Goal: Task Accomplishment & Management: Contribute content

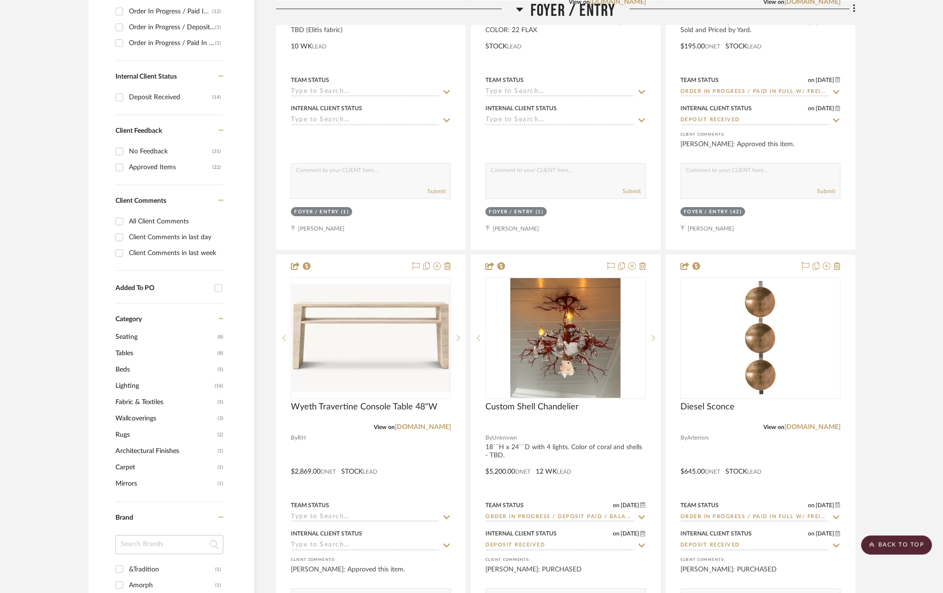
scroll to position [439, 0]
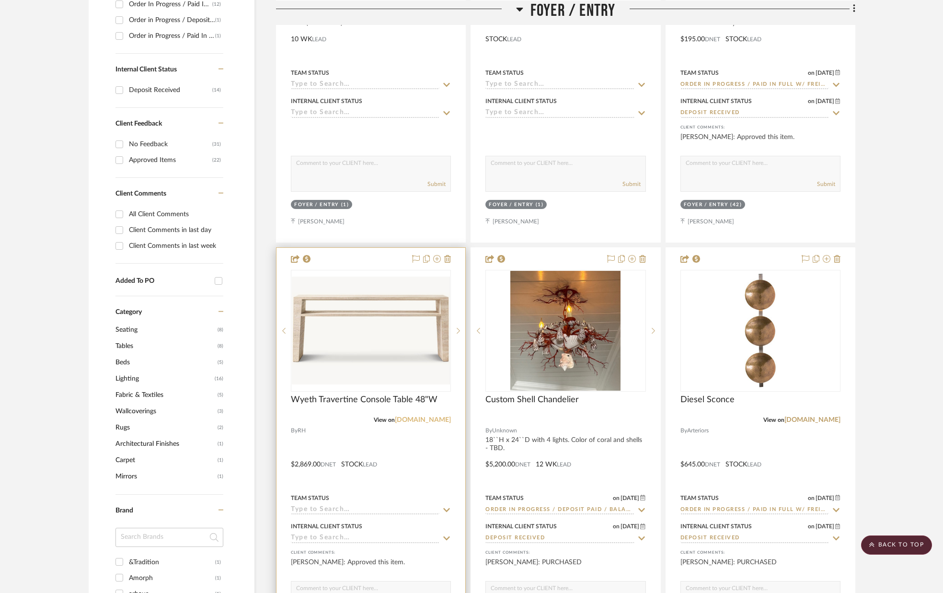
click at [443, 420] on link "rh.com" at bounding box center [423, 419] width 56 height 7
click at [388, 339] on img "0" at bounding box center [371, 331] width 158 height 108
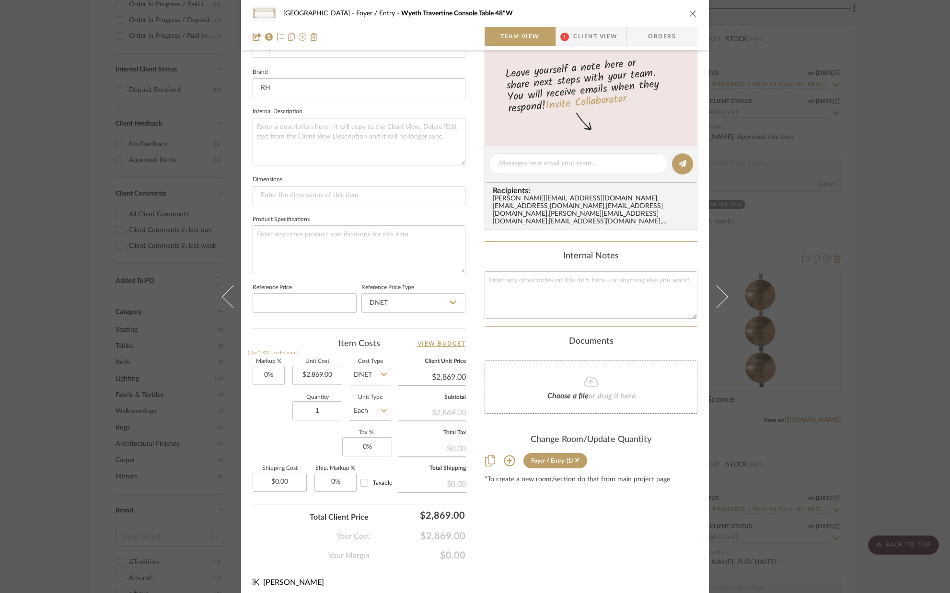
scroll to position [300, 0]
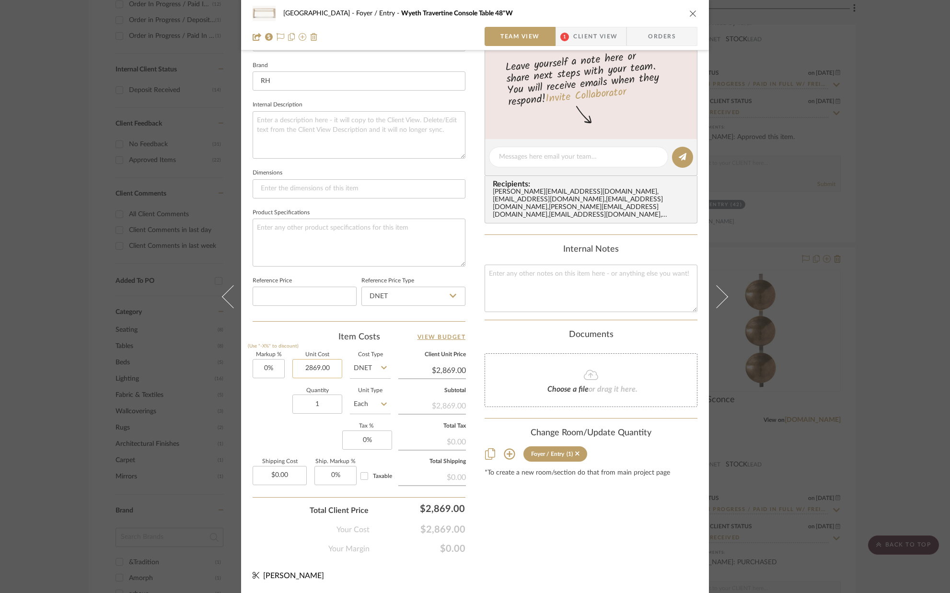
click at [333, 367] on input "2869.00" at bounding box center [317, 368] width 50 height 19
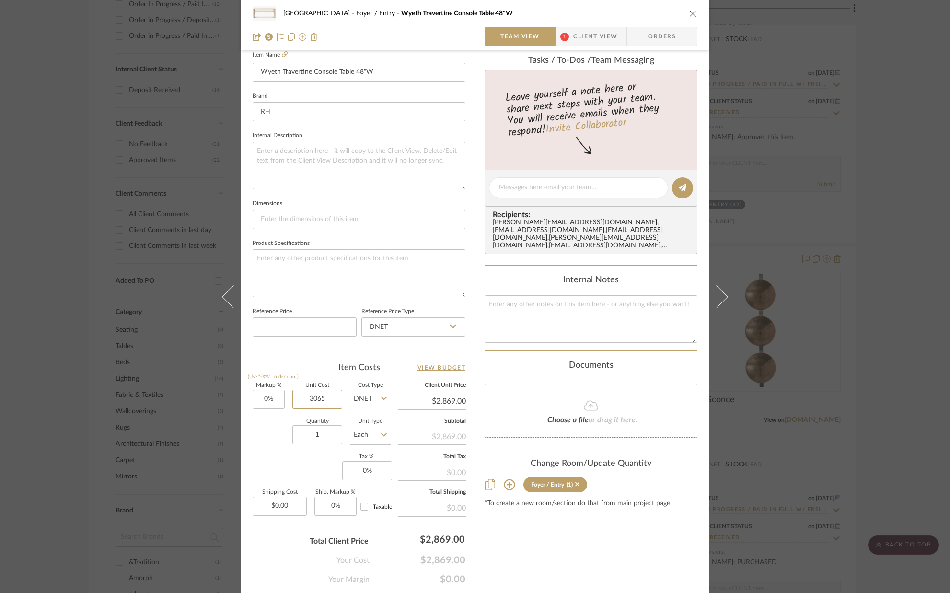
scroll to position [277, 0]
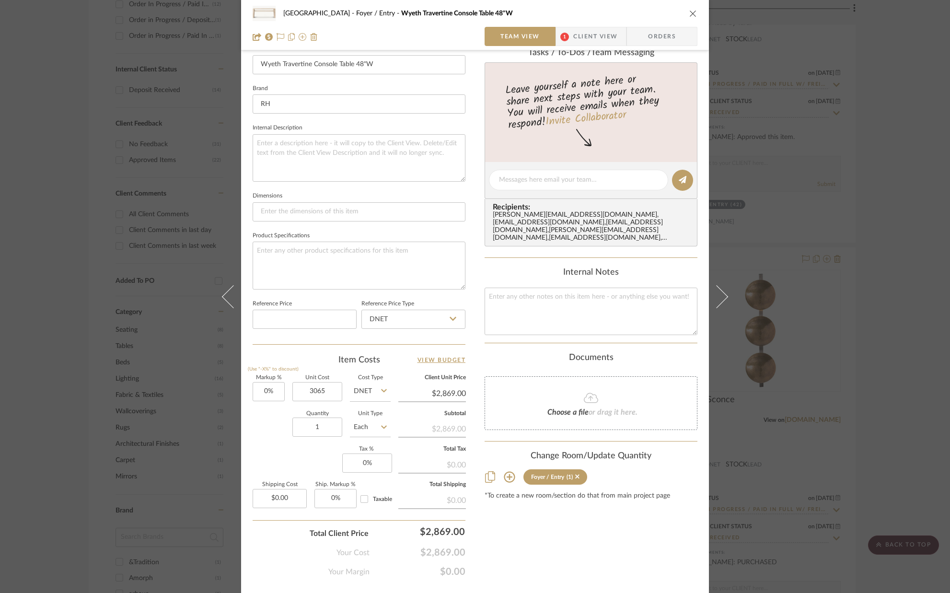
type input "$3,065.00"
click at [270, 448] on div "Markup % (Use "-X%" to discount) 0% Unit Cost $3,065.00 Cost Type DNET Client U…" at bounding box center [359, 445] width 213 height 140
type input "$3,065.00"
click at [689, 12] on icon "close" at bounding box center [693, 14] width 8 height 8
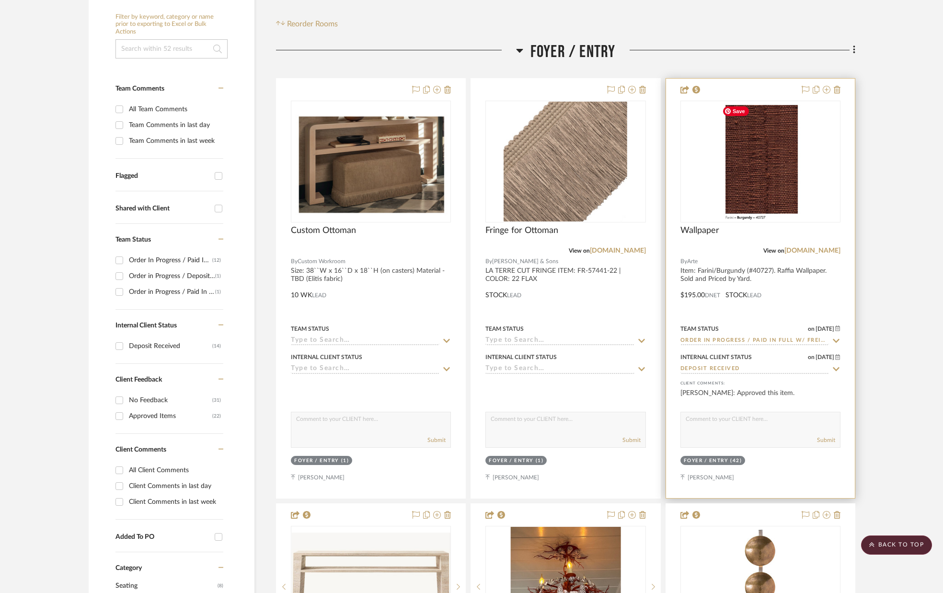
scroll to position [185, 0]
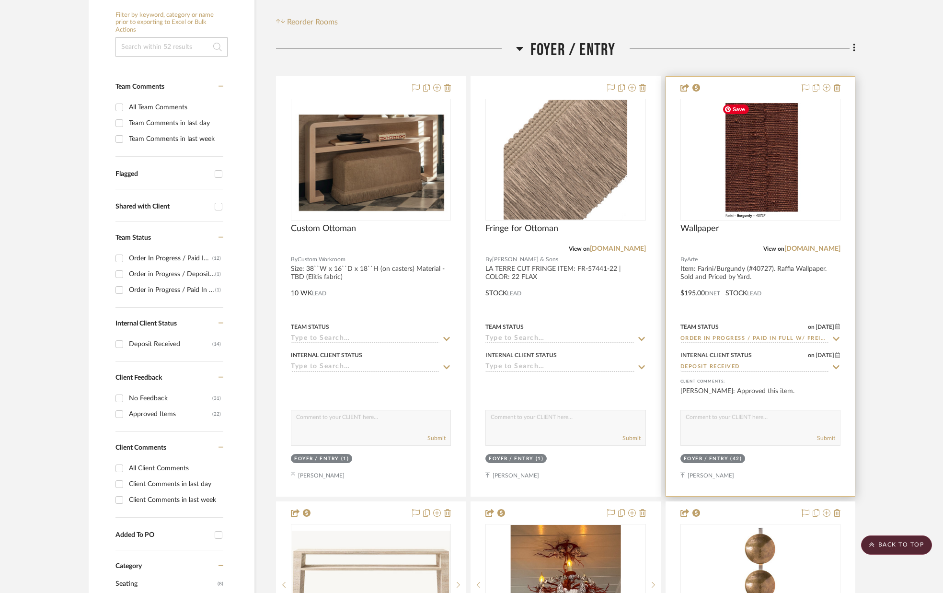
click at [752, 193] on img "0" at bounding box center [760, 160] width 84 height 120
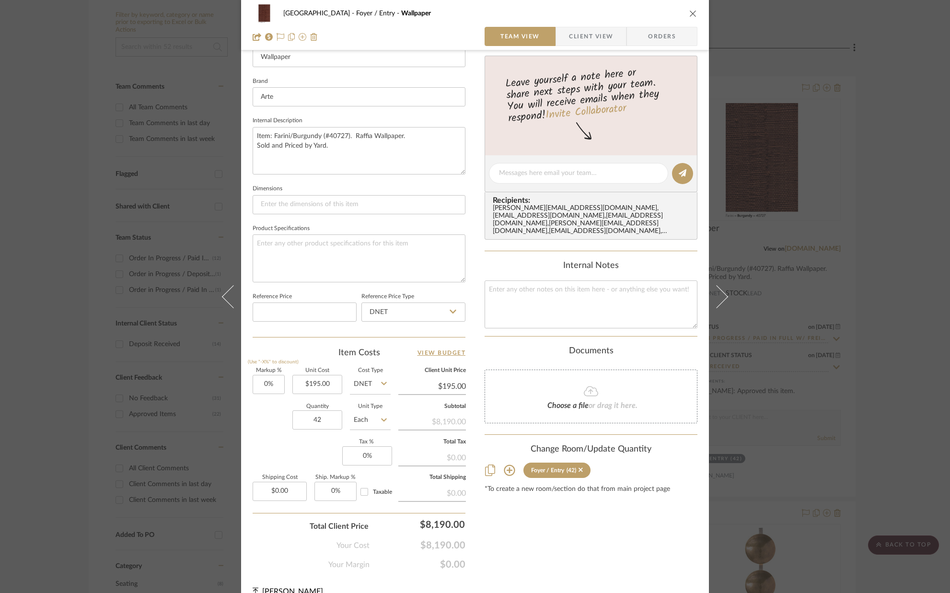
scroll to position [300, 0]
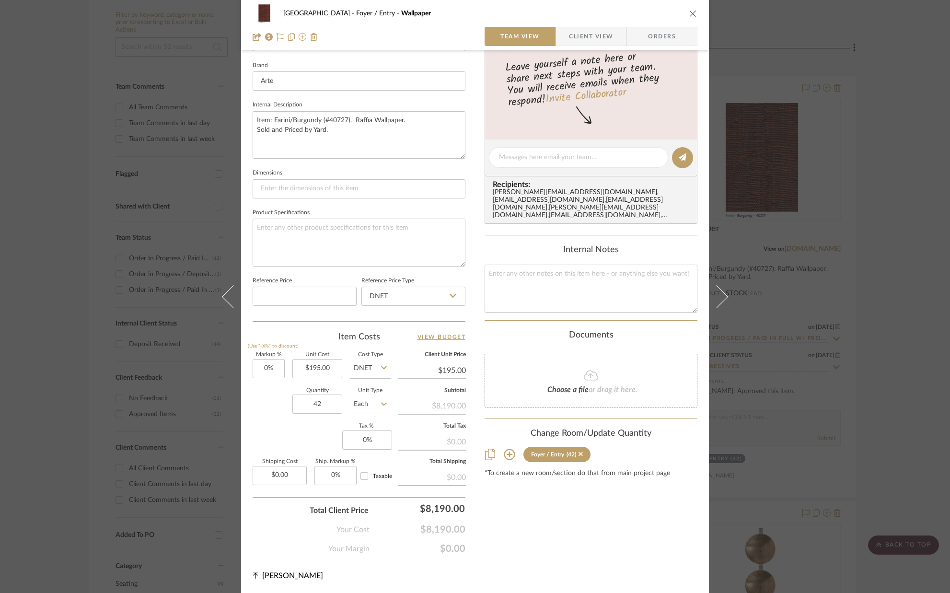
click at [689, 13] on icon "close" at bounding box center [693, 14] width 8 height 8
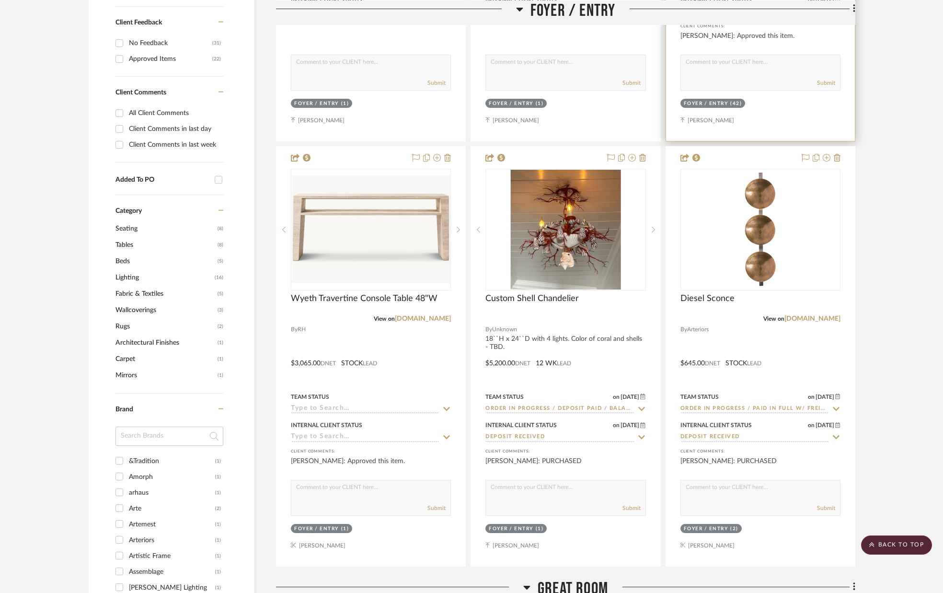
scroll to position [541, 0]
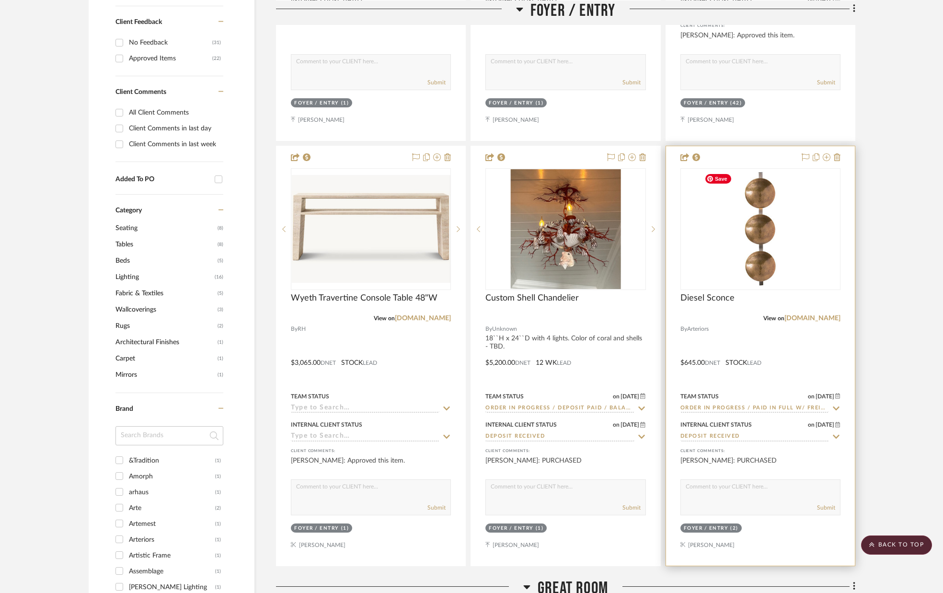
click at [0, 0] on img at bounding box center [0, 0] width 0 height 0
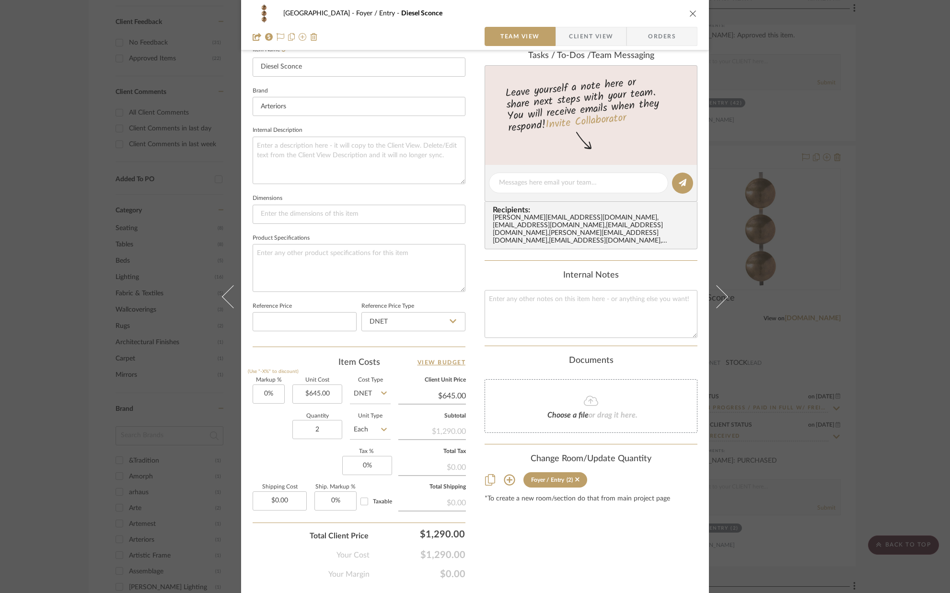
scroll to position [276, 0]
click at [692, 13] on icon "close" at bounding box center [693, 14] width 8 height 8
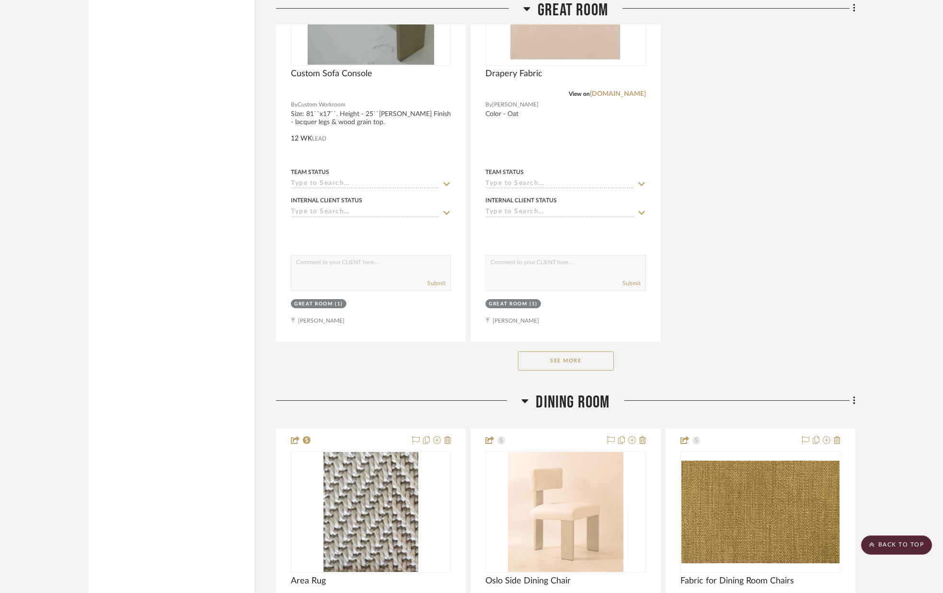
scroll to position [2086, 0]
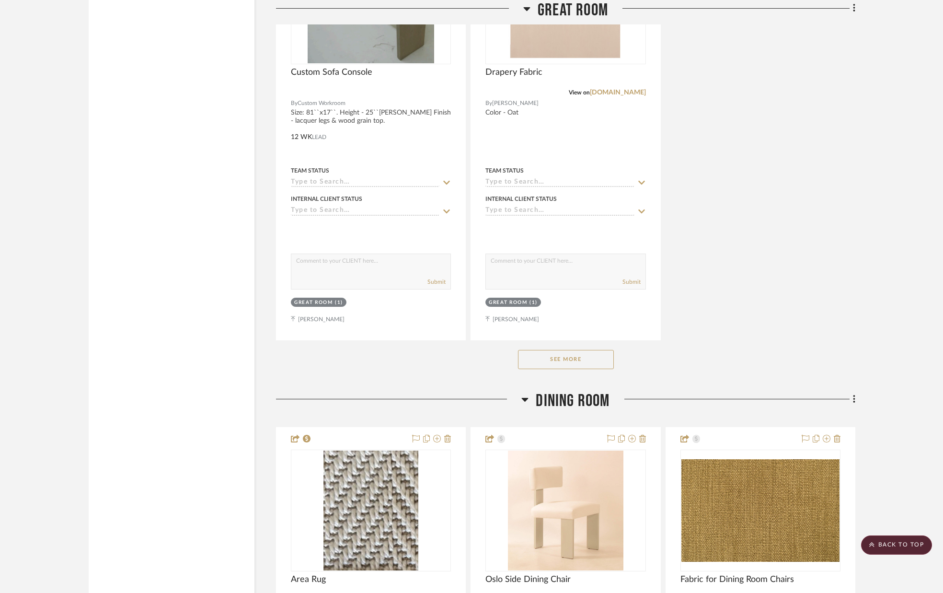
click at [604, 362] on button "See More" at bounding box center [566, 359] width 96 height 19
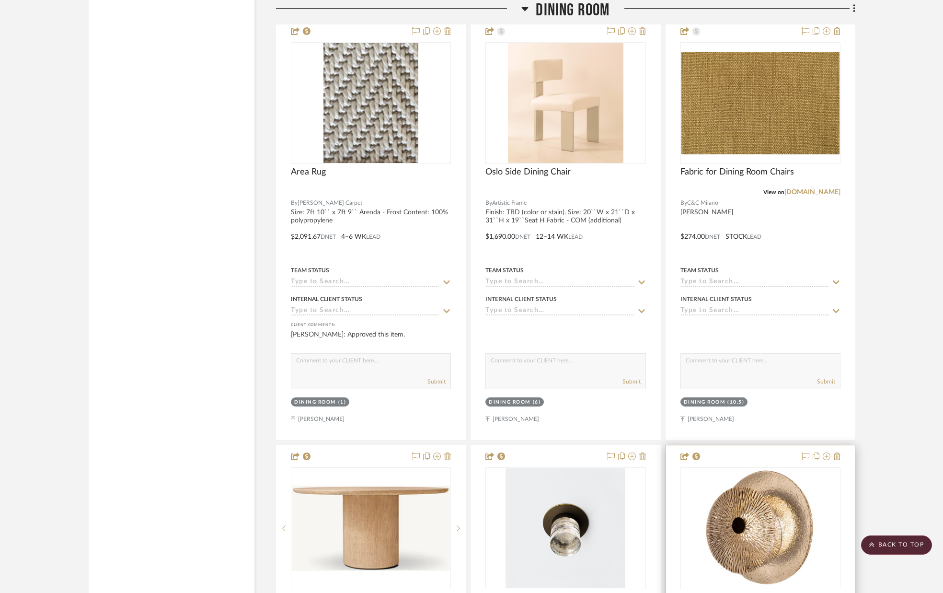
scroll to position [2493, 0]
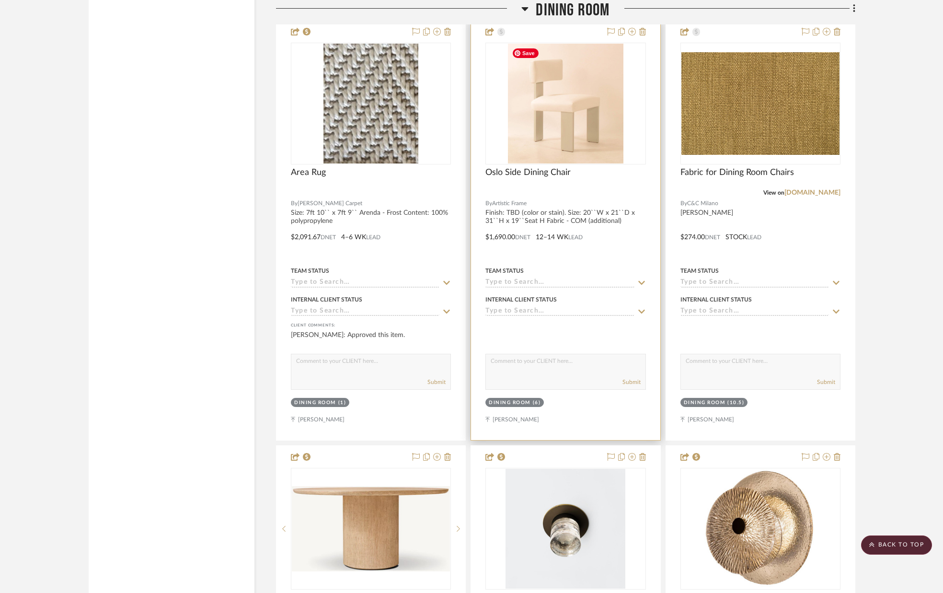
click at [0, 0] on img at bounding box center [0, 0] width 0 height 0
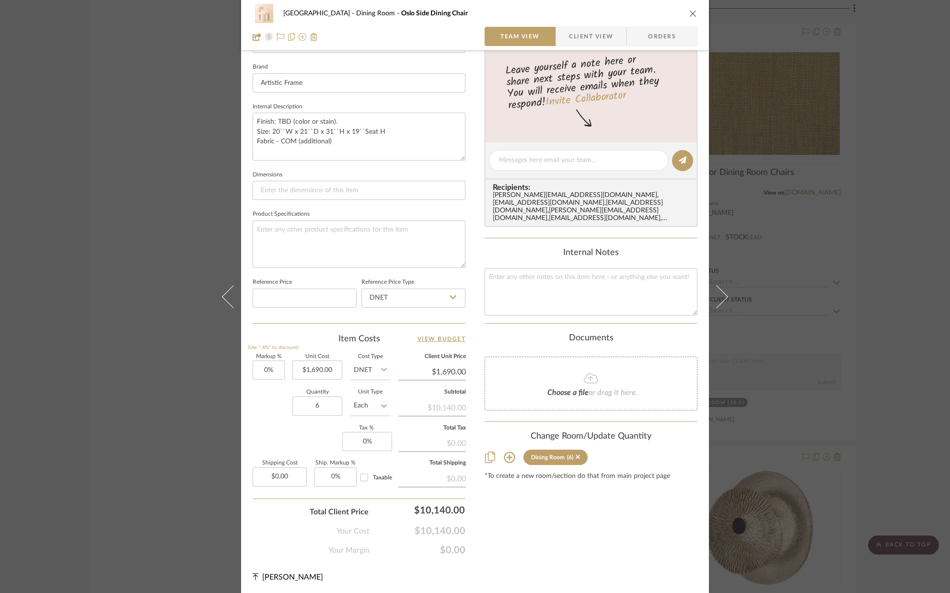
scroll to position [298, 0]
click at [689, 12] on icon "close" at bounding box center [693, 14] width 8 height 8
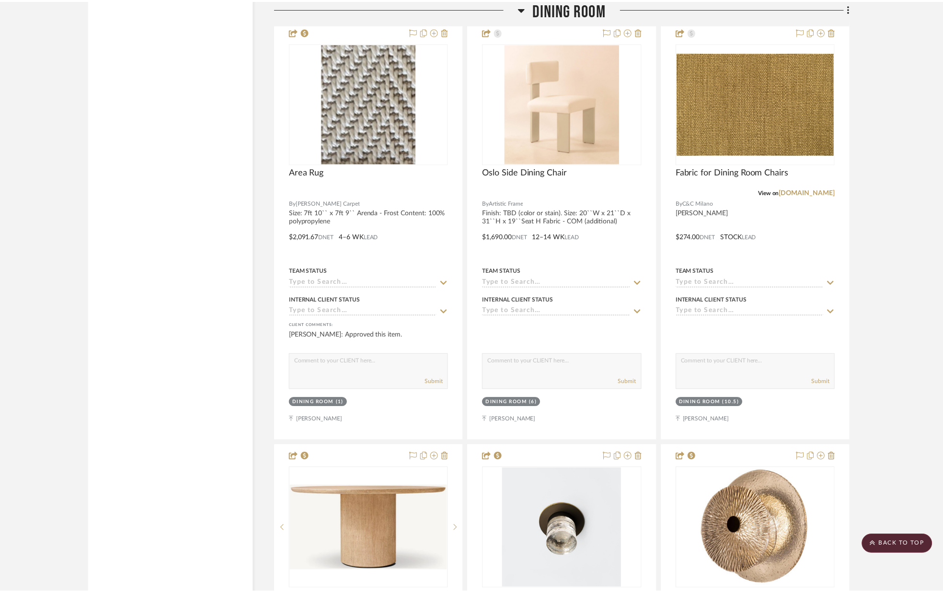
scroll to position [2493, 0]
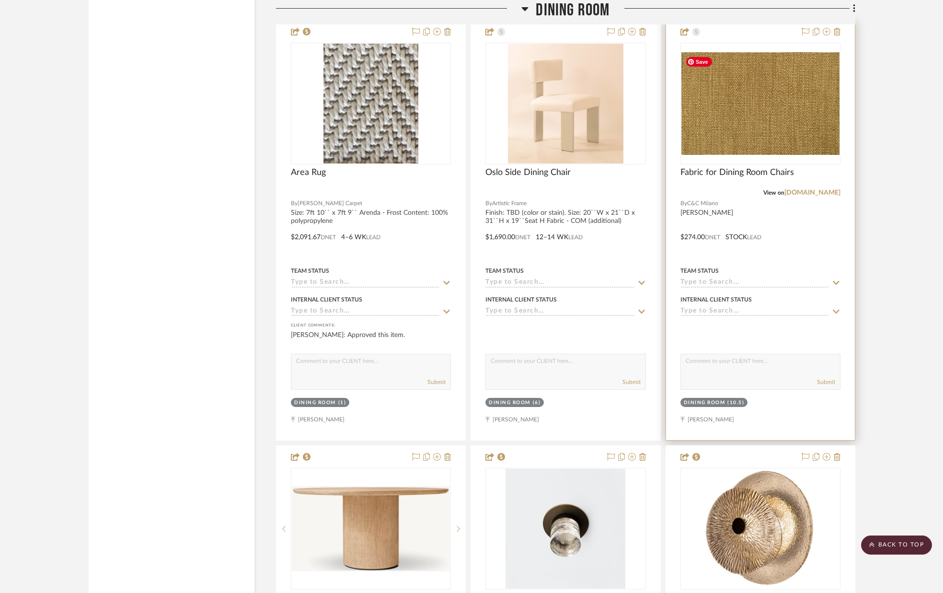
click at [704, 127] on img "0" at bounding box center [760, 103] width 158 height 102
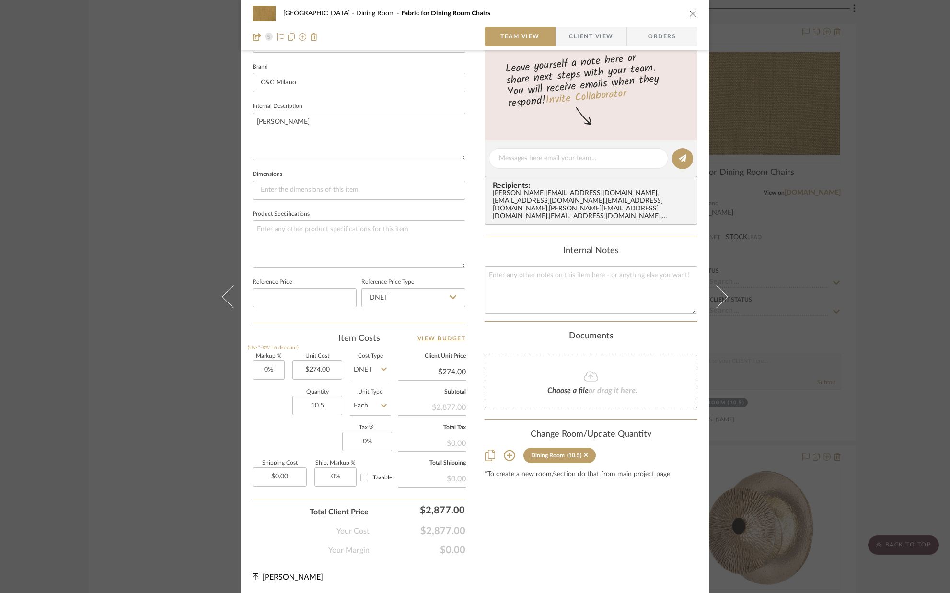
scroll to position [300, 0]
click at [689, 12] on icon "close" at bounding box center [693, 14] width 8 height 8
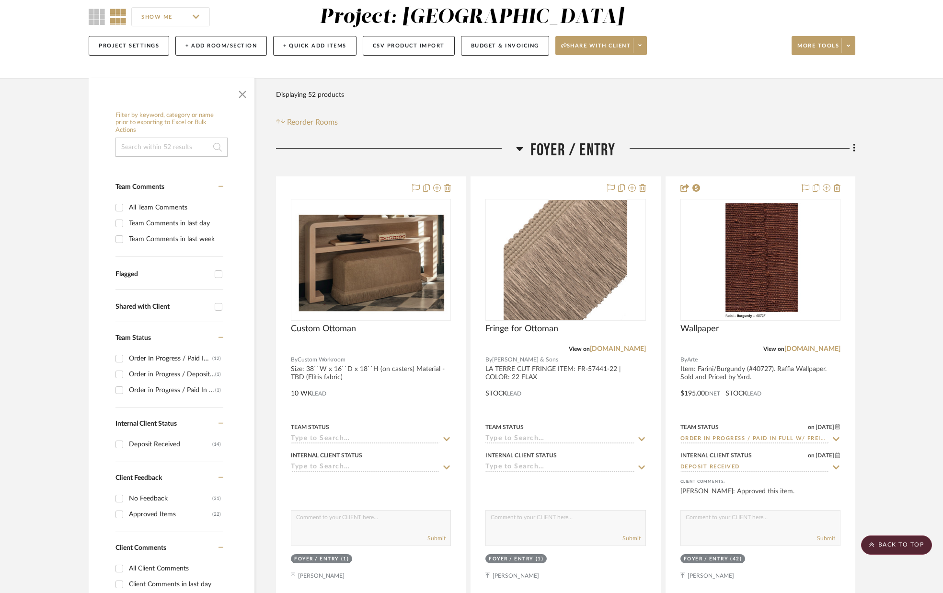
scroll to position [0, 0]
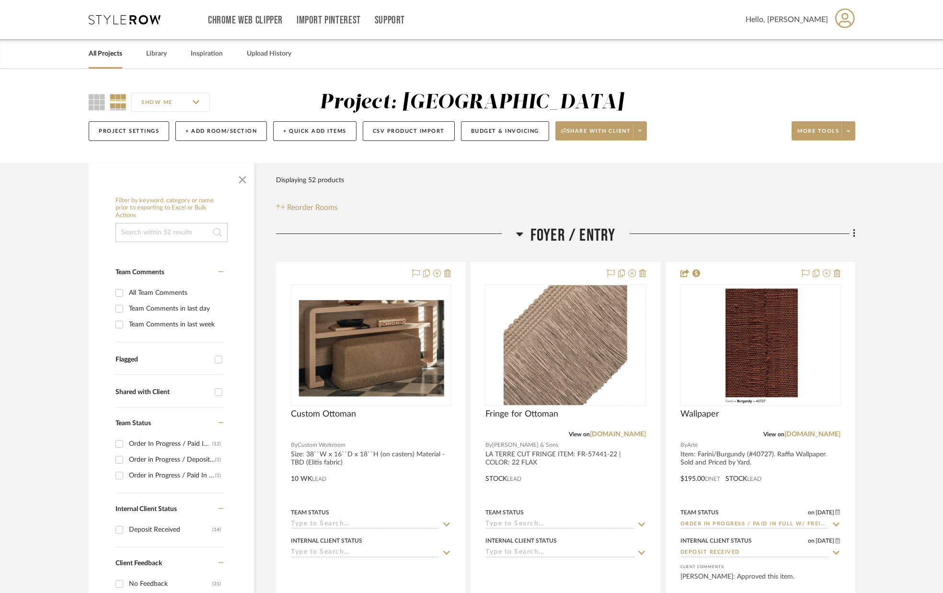
click at [109, 55] on link "All Projects" at bounding box center [106, 53] width 34 height 13
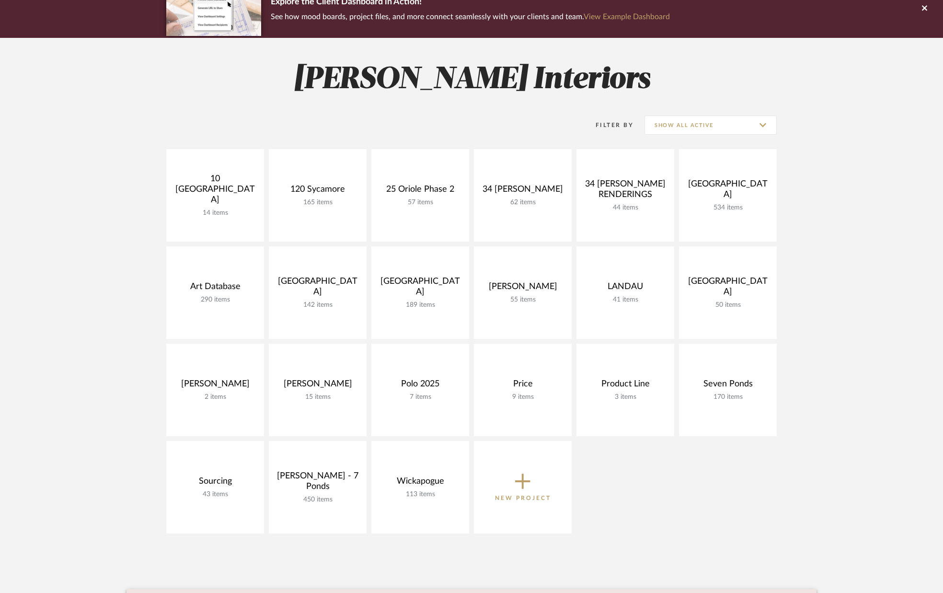
scroll to position [88, 0]
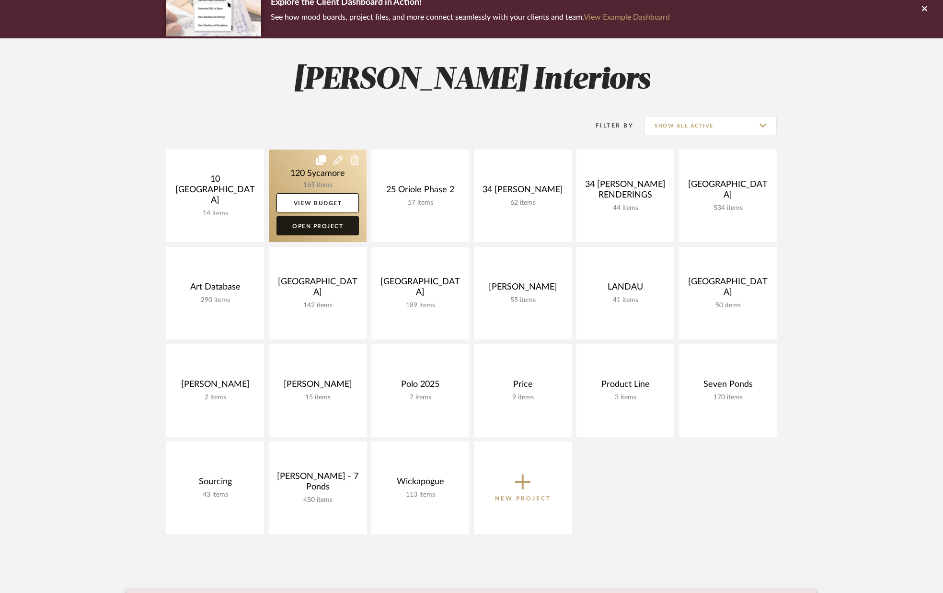
click at [304, 224] on link "Open Project" at bounding box center [318, 225] width 82 height 19
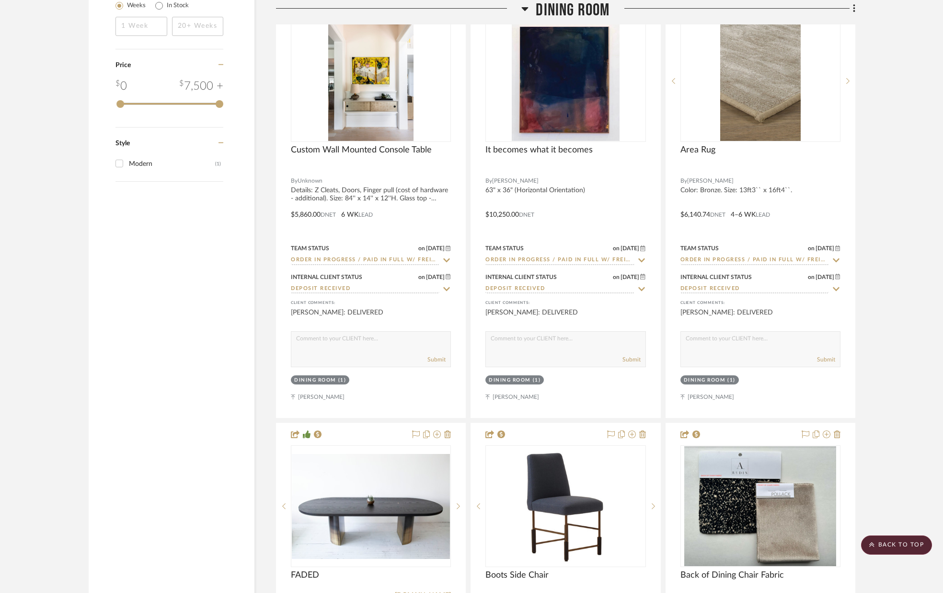
scroll to position [1628, 0]
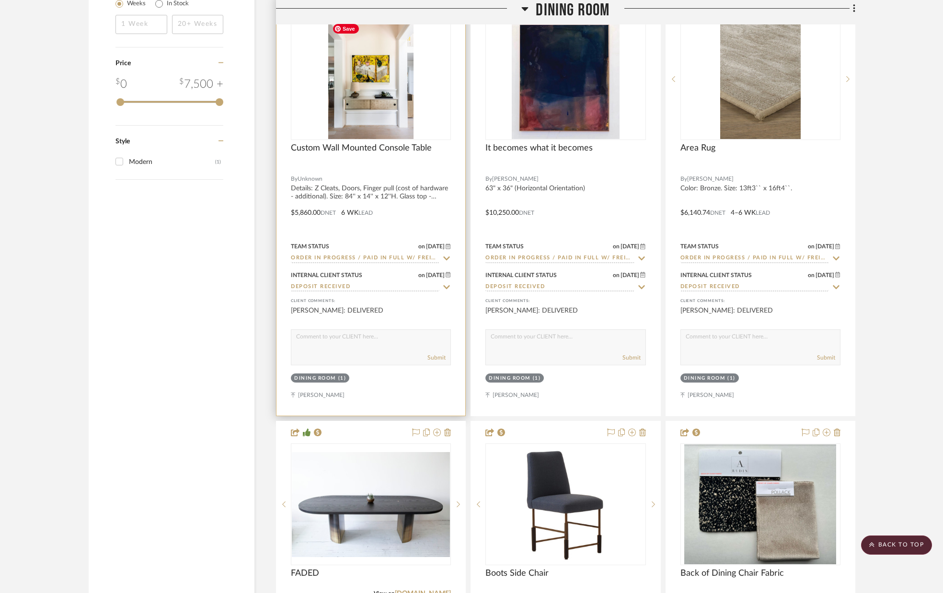
click at [378, 114] on img "0" at bounding box center [370, 79] width 85 height 120
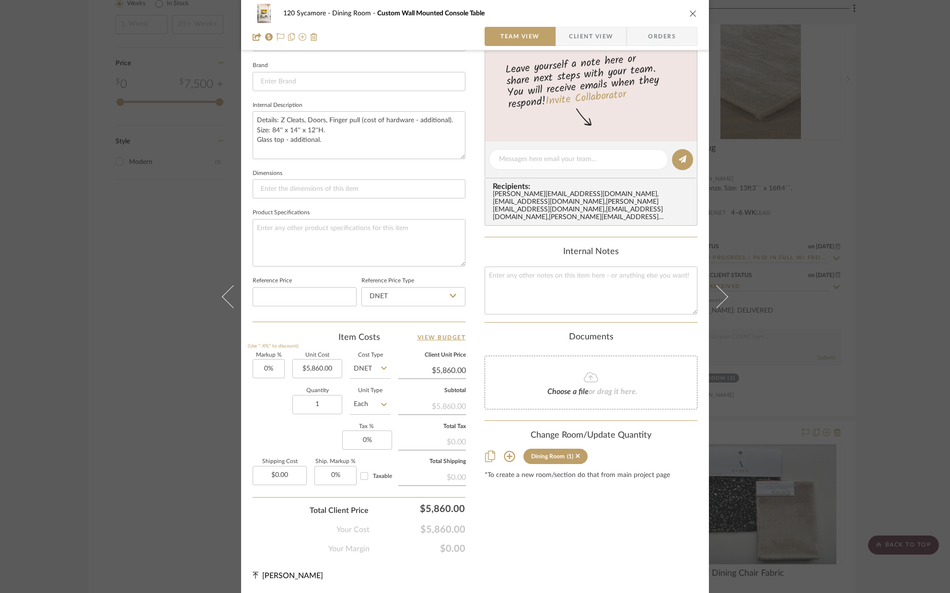
scroll to position [0, 0]
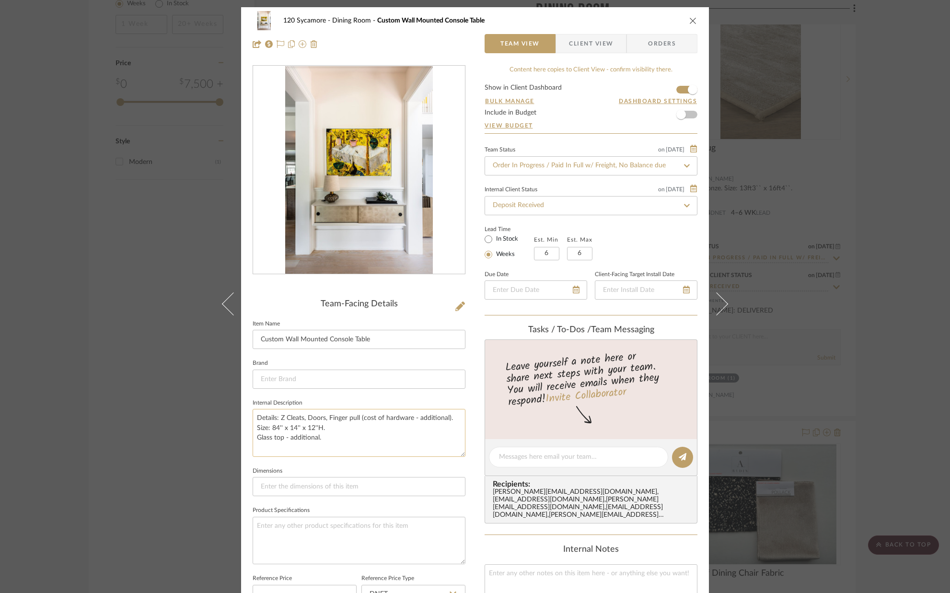
drag, startPoint x: 320, startPoint y: 437, endPoint x: 260, endPoint y: 424, distance: 61.9
click at [253, 422] on textarea "Details: Z Cleats, Doors, Finger pull (cost of hardware - additional). Size: 84…" at bounding box center [359, 432] width 213 height 47
click at [404, 389] on sr-form-field "Brand" at bounding box center [359, 377] width 213 height 40
click at [404, 394] on sr-form-field "Brand" at bounding box center [359, 377] width 213 height 40
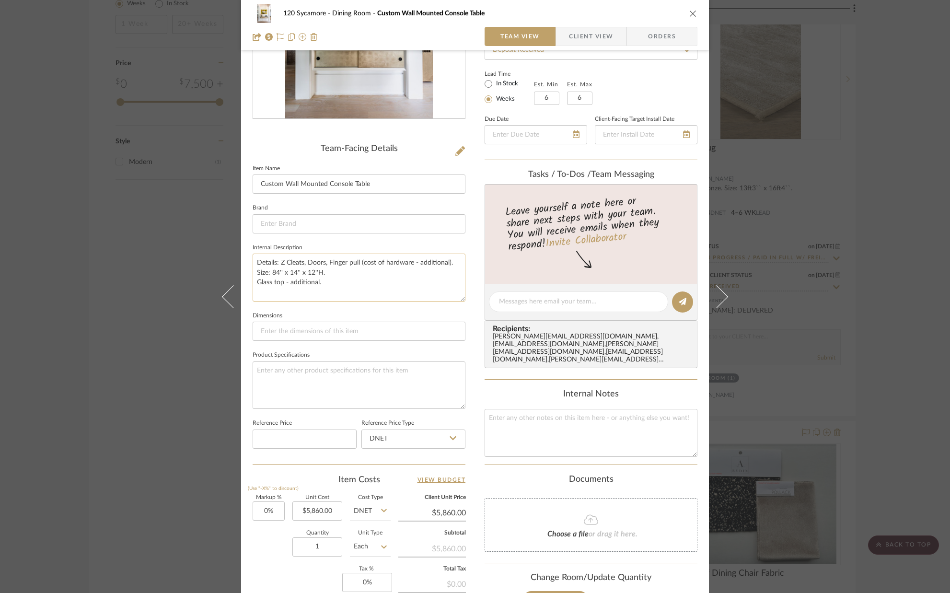
scroll to position [168, 0]
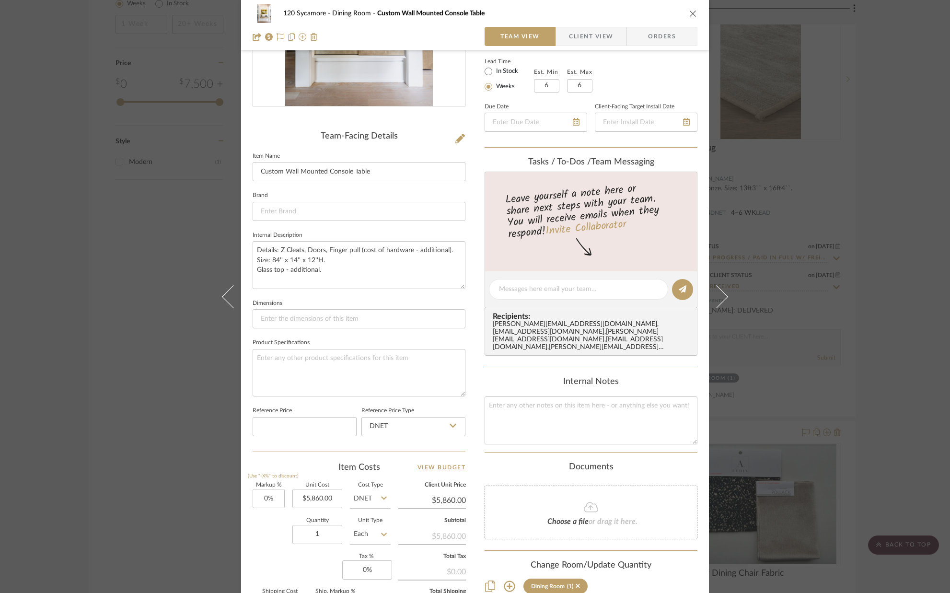
click at [690, 15] on icon "close" at bounding box center [693, 14] width 8 height 8
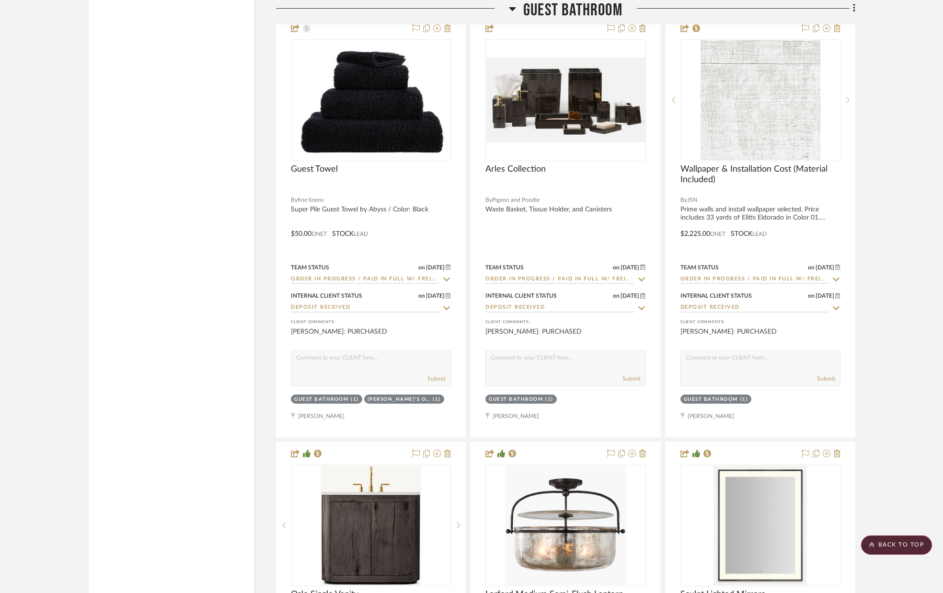
scroll to position [12473, 0]
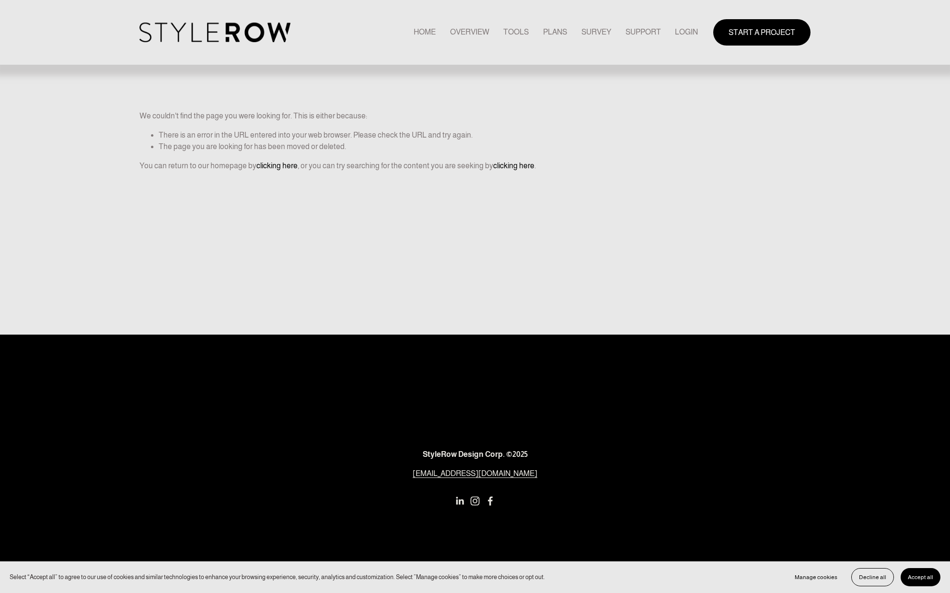
click at [694, 27] on link "LOGIN" at bounding box center [686, 32] width 23 height 13
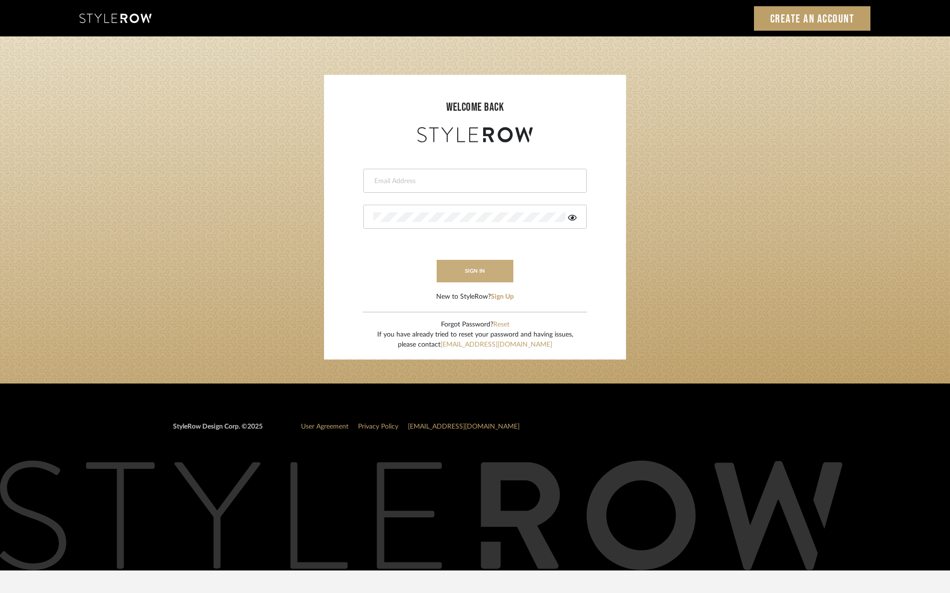
type input "alison@downeyinteriors.com"
click at [461, 265] on button "sign in" at bounding box center [475, 271] width 77 height 23
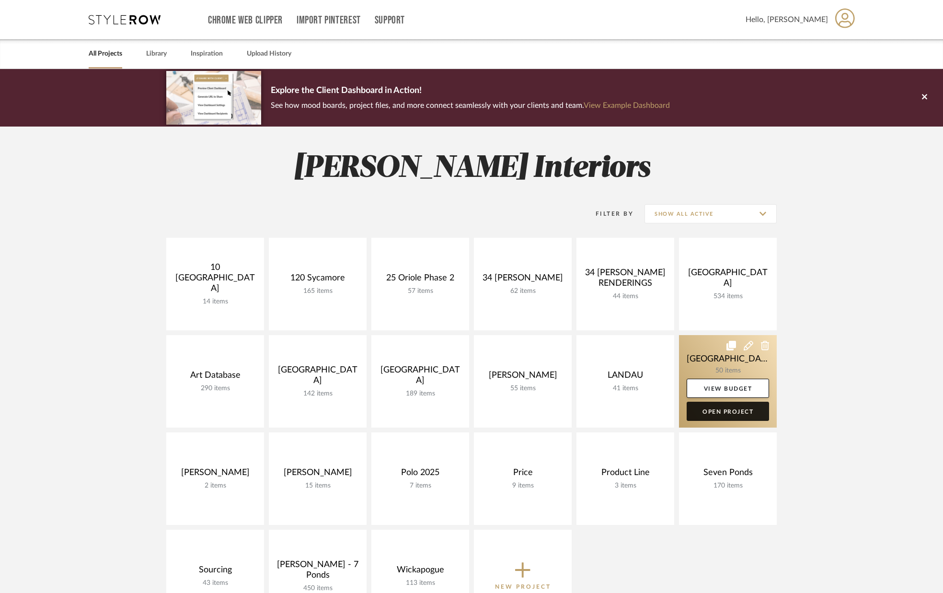
drag, startPoint x: 713, startPoint y: 407, endPoint x: 708, endPoint y: 405, distance: 5.6
click at [713, 407] on link "Open Project" at bounding box center [728, 411] width 82 height 19
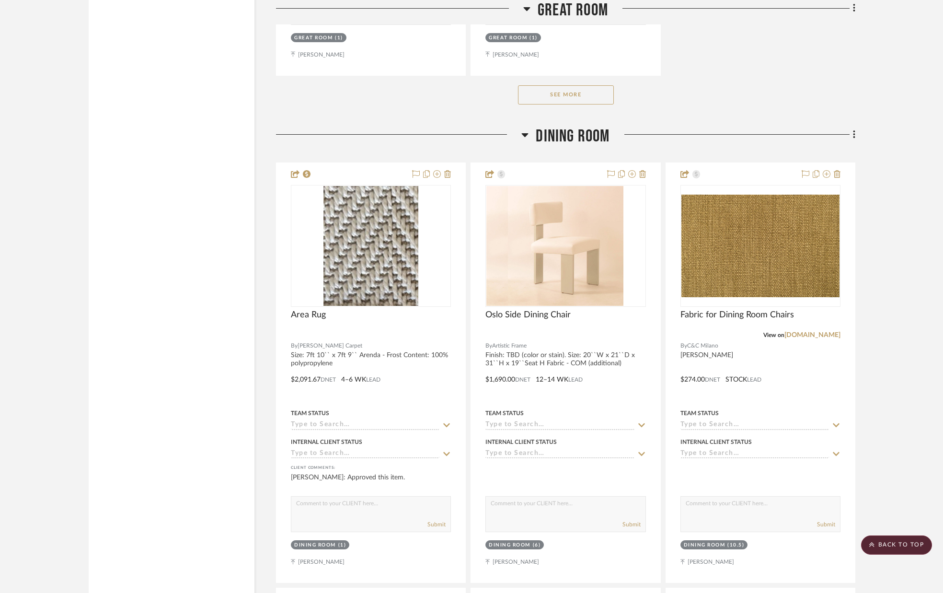
scroll to position [2353, 0]
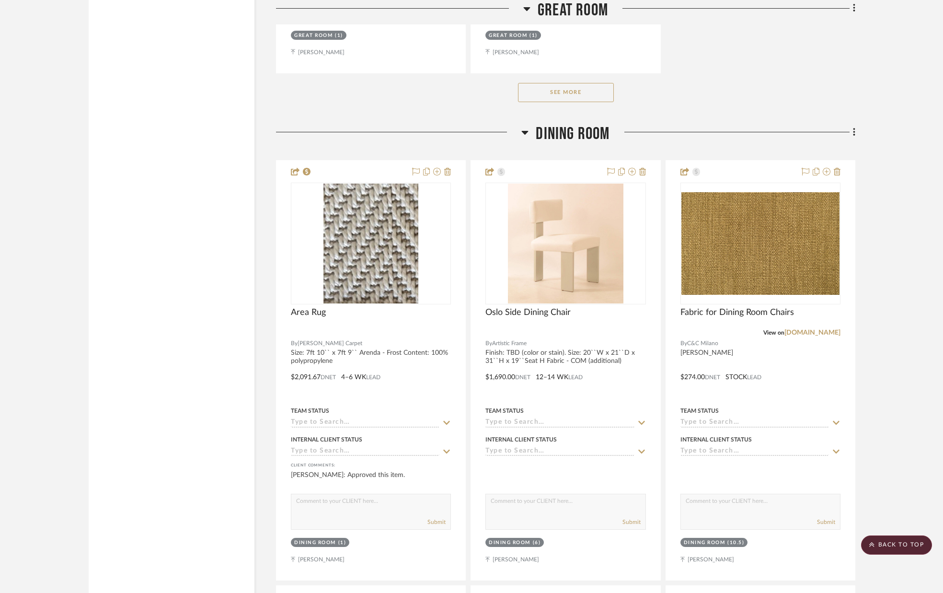
click at [854, 134] on icon at bounding box center [854, 132] width 2 height 8
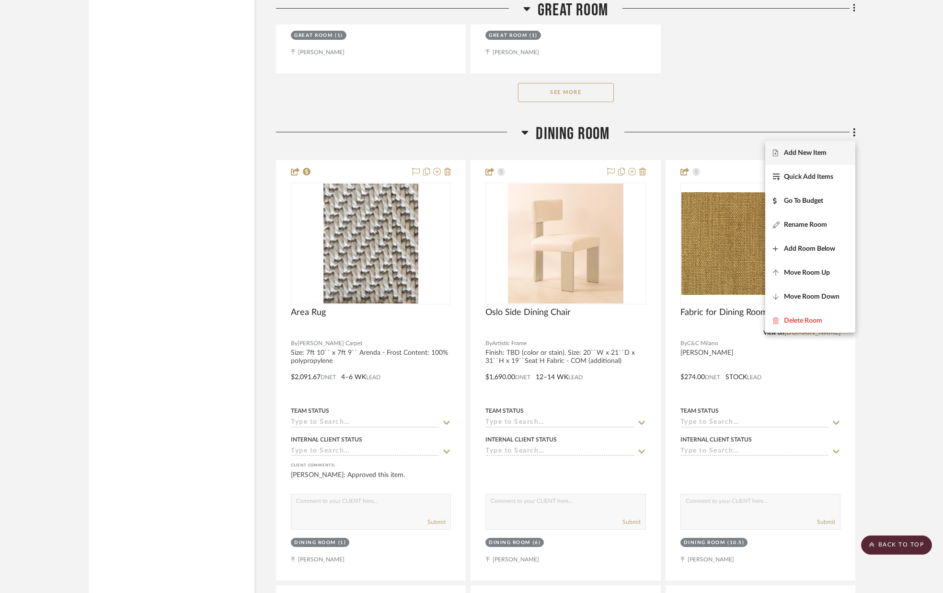
click at [827, 151] on span "Add New Item" at bounding box center [810, 153] width 75 height 8
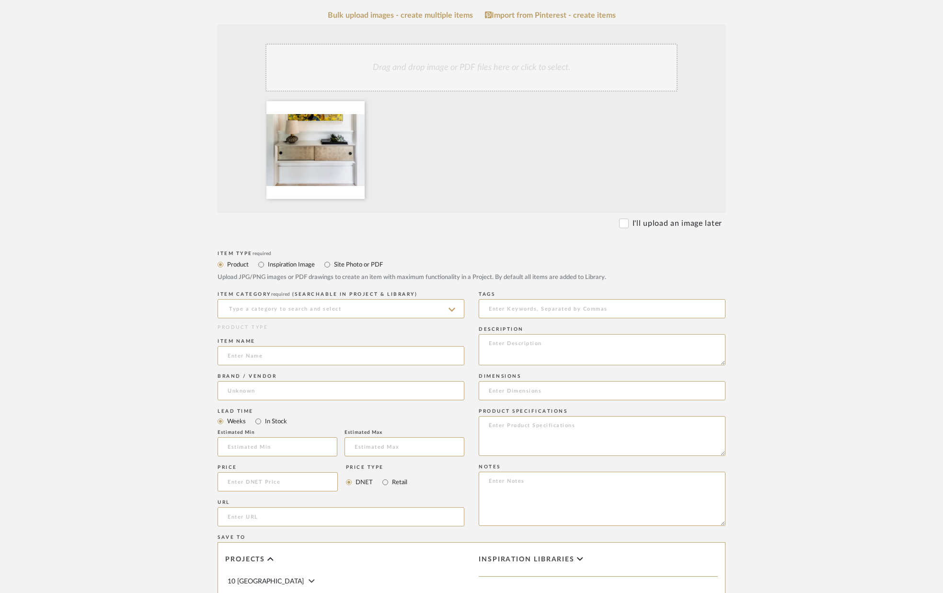
scroll to position [186, 0]
click at [366, 301] on input at bounding box center [341, 306] width 247 height 19
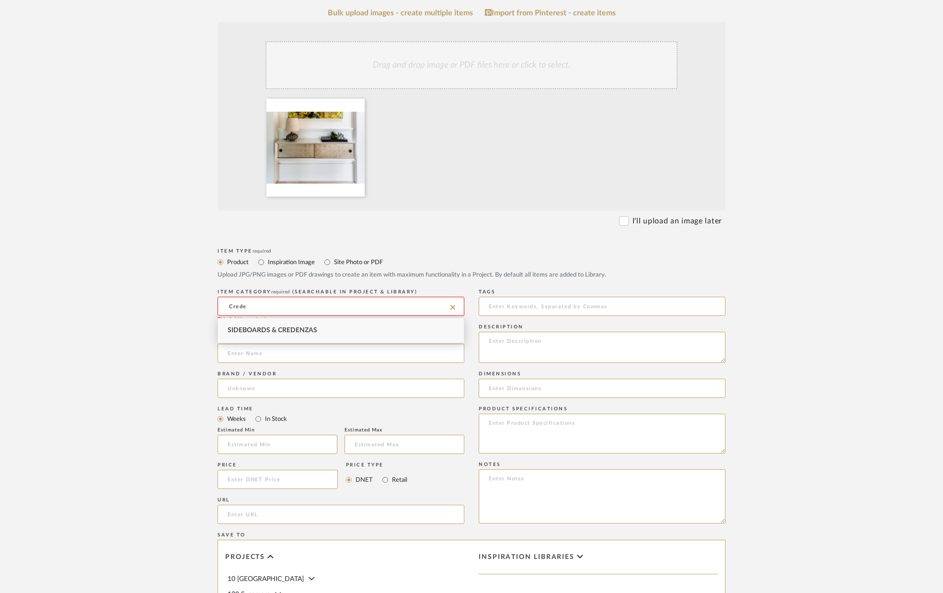
click at [305, 322] on div "Sideboards & Credenzas" at bounding box center [341, 330] width 246 height 24
type input "Sideboards & Credenzas"
click at [304, 354] on input at bounding box center [341, 353] width 247 height 19
type input "Floating Credenza"
click at [290, 386] on input at bounding box center [341, 388] width 247 height 19
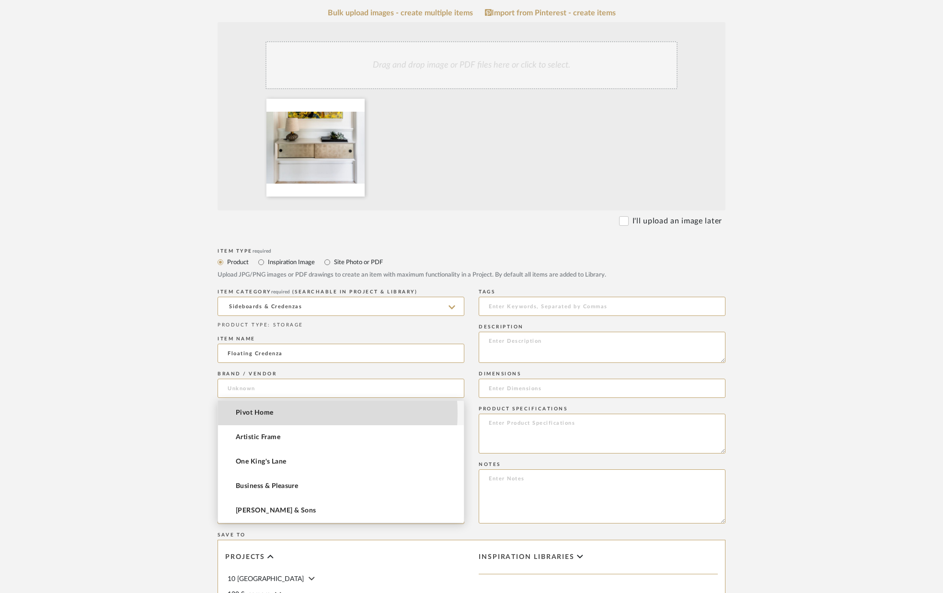
click at [283, 413] on mat-option "Pivot Home" at bounding box center [341, 413] width 246 height 24
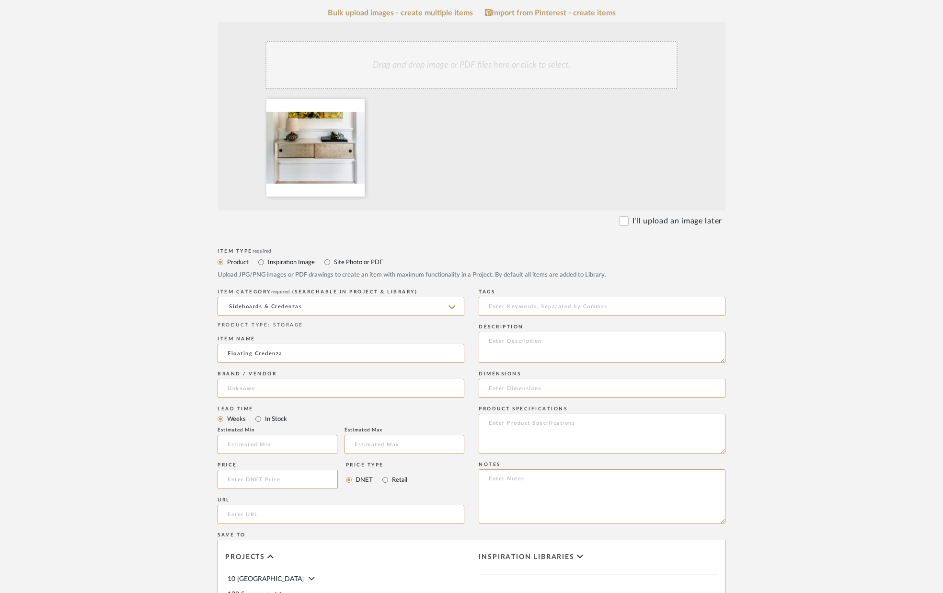
type input "Pivot Home"
click at [247, 439] on input "text" at bounding box center [278, 444] width 120 height 19
type input "10"
click at [354, 440] on input "text" at bounding box center [405, 444] width 120 height 19
type input "12"
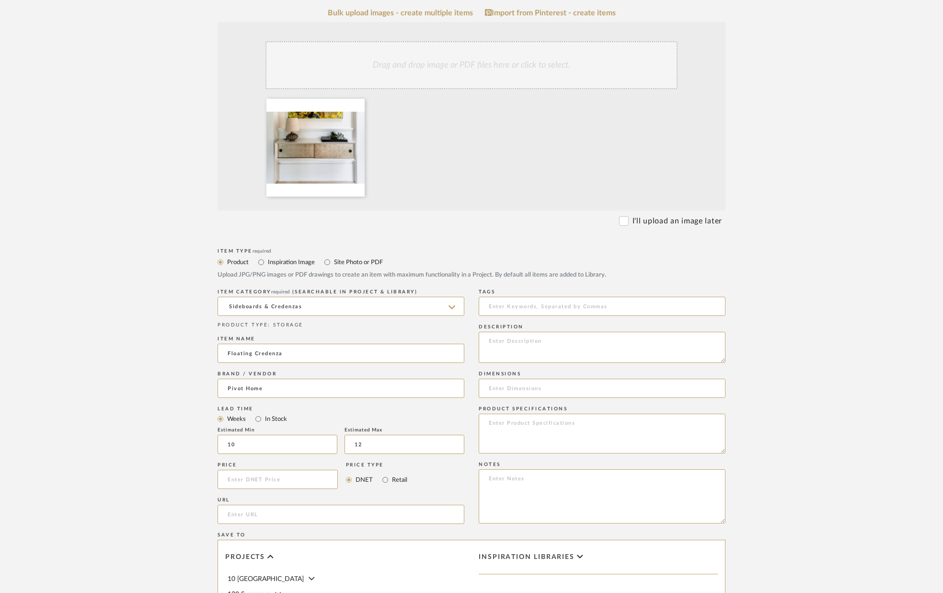
click at [328, 411] on div "Lead Time" at bounding box center [341, 409] width 247 height 6
click at [519, 338] on textarea at bounding box center [602, 347] width 247 height 31
paste textarea "Details: Z Cleats, Doors, Finger pull (cost of hardware - additional). Size: 84…"
click at [513, 350] on textarea "Details: Z Cleats, Doors, Finger pull (cost of hardware - additional). Size: 84…" at bounding box center [602, 347] width 247 height 31
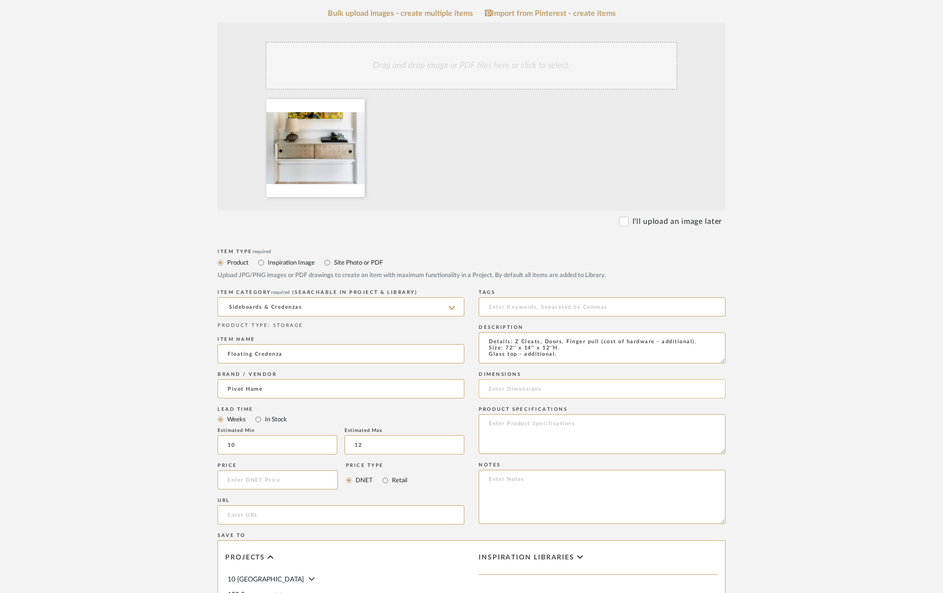
click at [543, 384] on input at bounding box center [602, 388] width 247 height 19
click at [531, 349] on textarea "Details: Z Cleats, Doors, Finger pull (cost of hardware - additional). Size: 72…" at bounding box center [602, 347] width 247 height 31
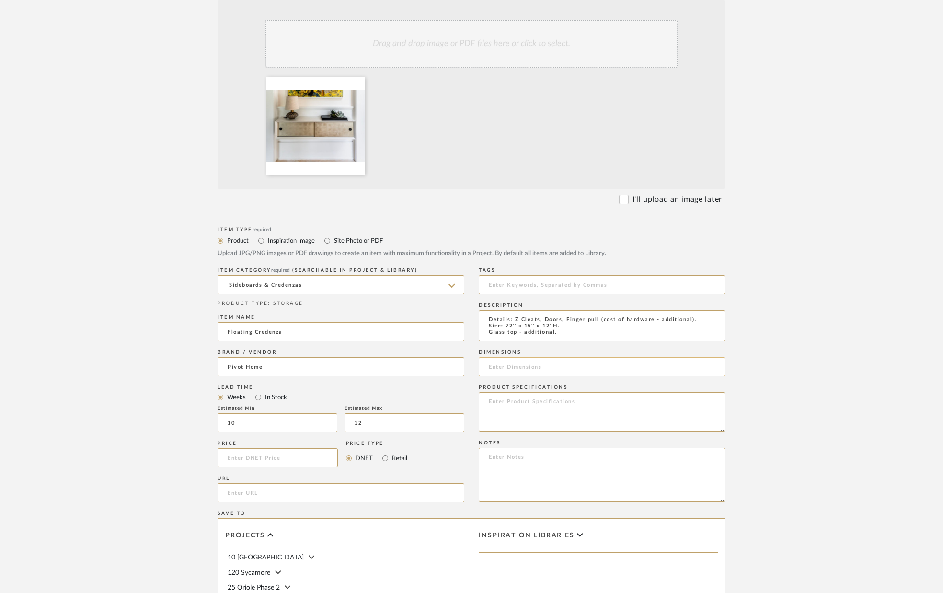
scroll to position [208, 0]
type textarea "Details: Z Cleats, Doors, Finger pull (cost of hardware - additional). Size: 72…"
click at [521, 370] on input at bounding box center [602, 366] width 247 height 19
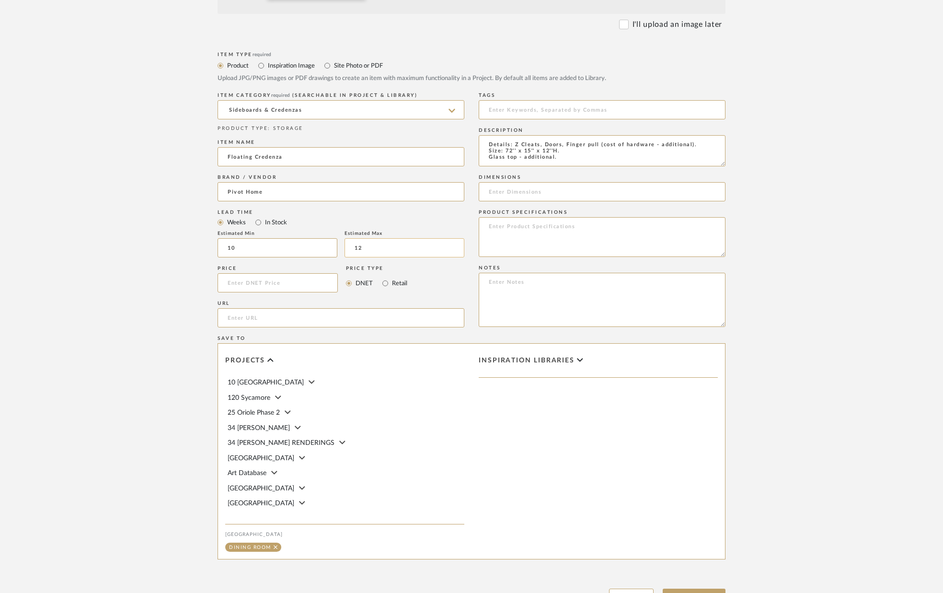
scroll to position [468, 0]
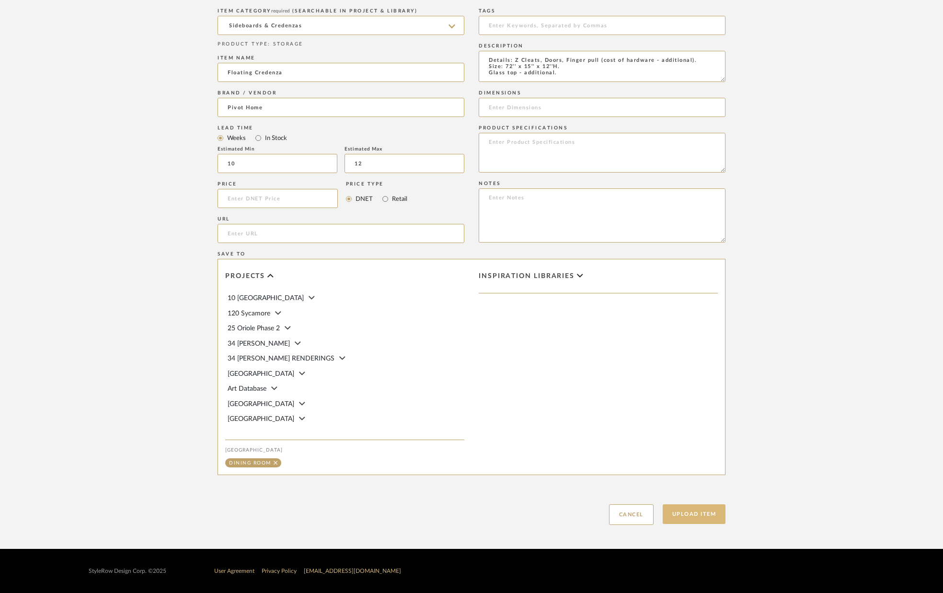
drag, startPoint x: 707, startPoint y: 516, endPoint x: 704, endPoint y: 510, distance: 6.4
click at [707, 516] on button "Upload Item" at bounding box center [694, 514] width 63 height 20
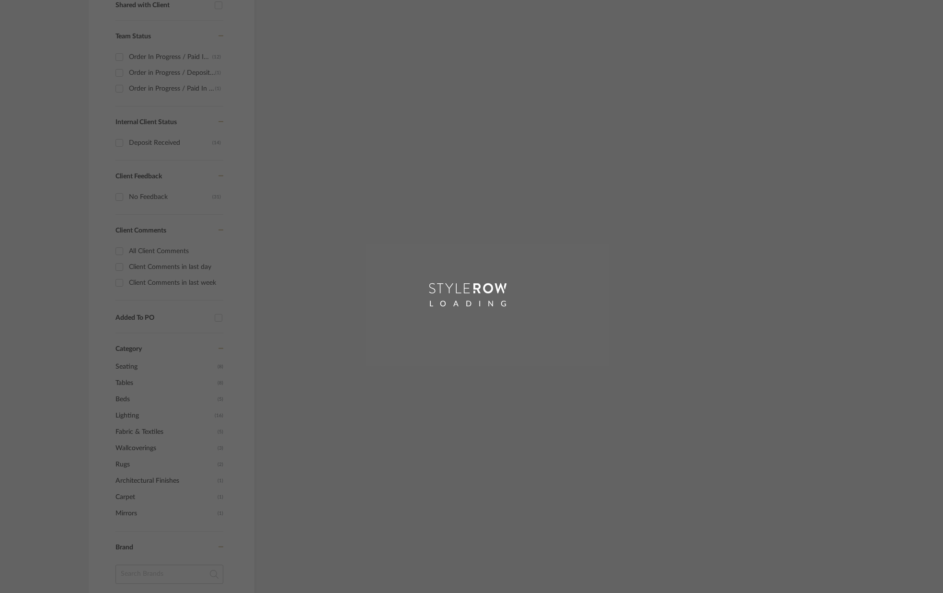
scroll to position [85, 0]
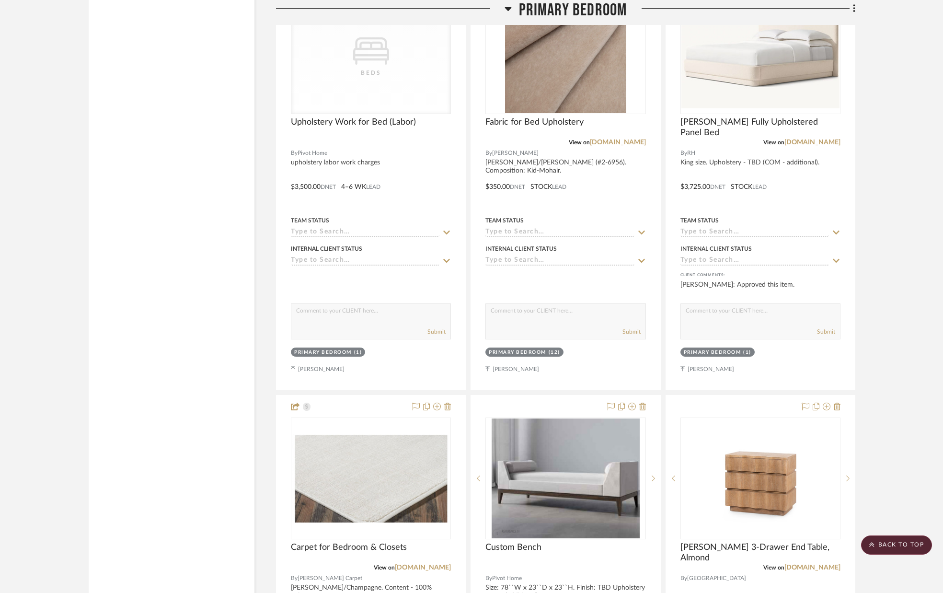
scroll to position [4384, 0]
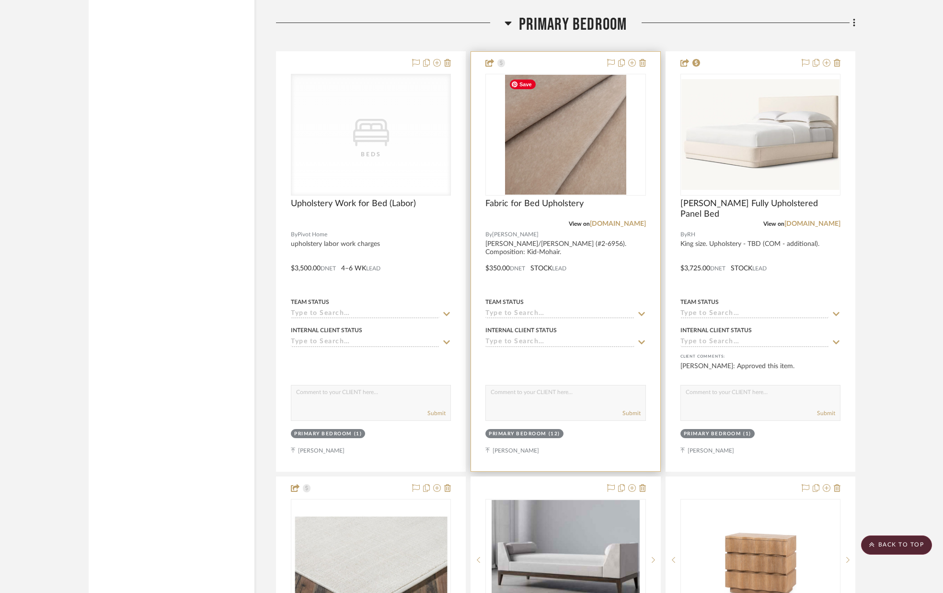
click at [603, 174] on img "0" at bounding box center [566, 135] width 122 height 120
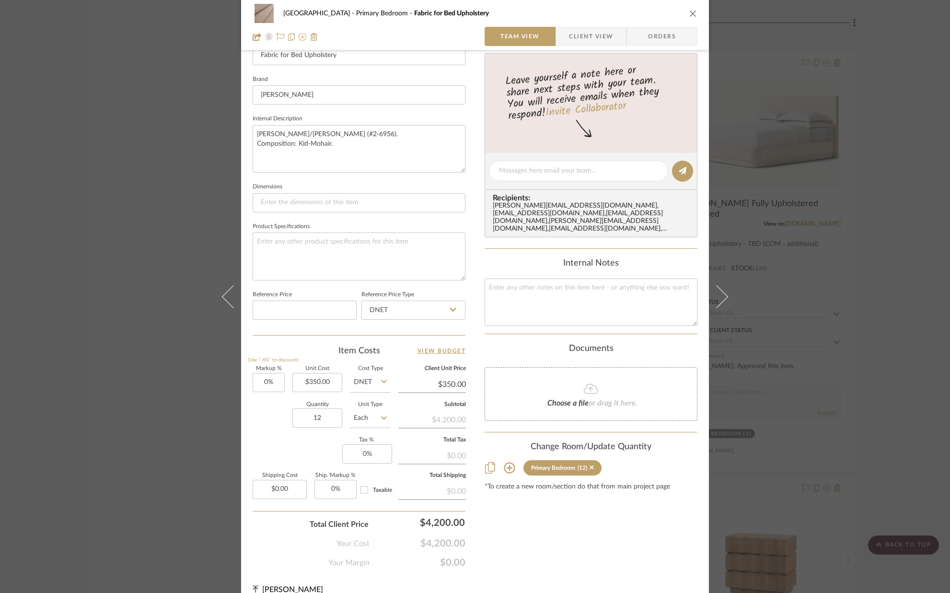
scroll to position [300, 0]
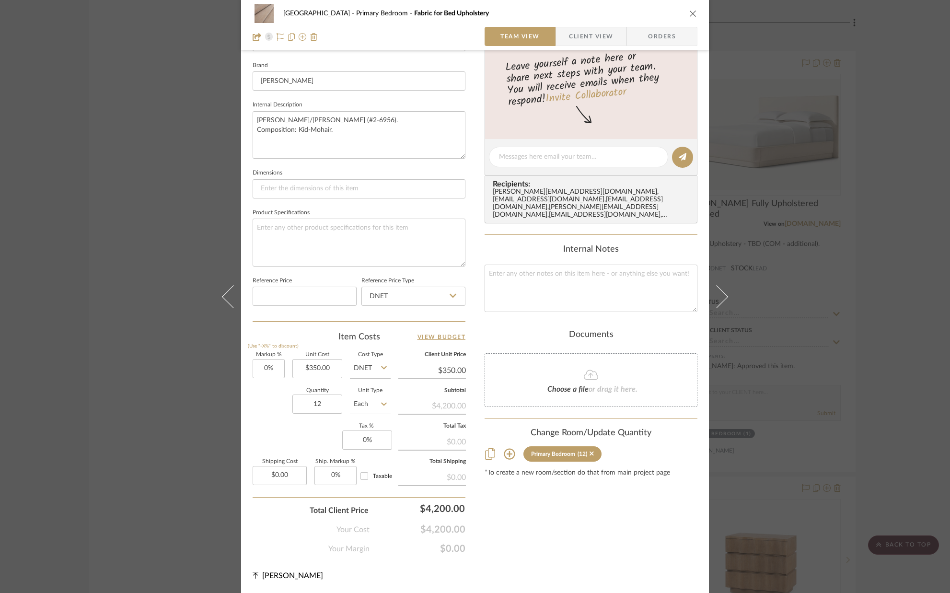
click at [689, 12] on icon "close" at bounding box center [693, 14] width 8 height 8
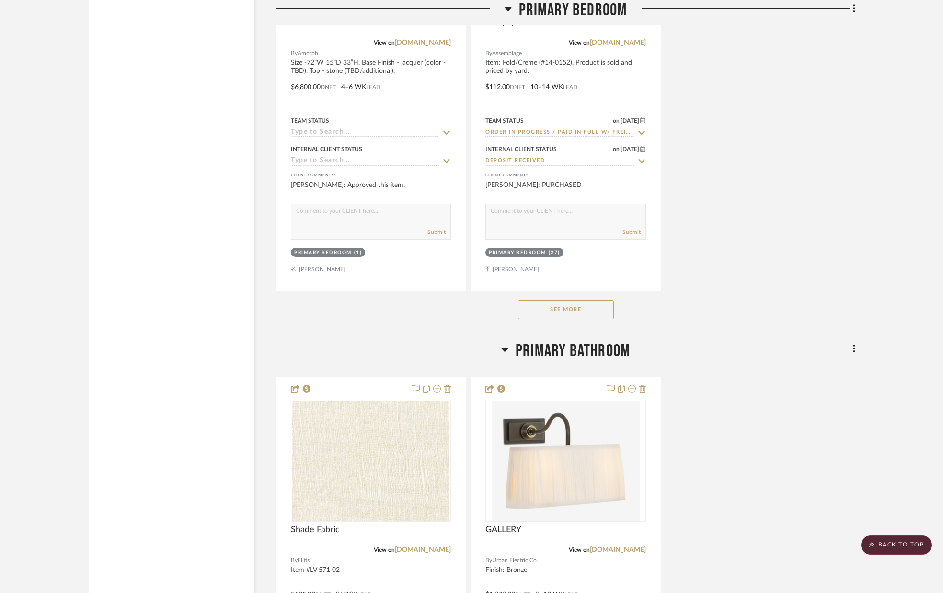
scroll to position [5428, 0]
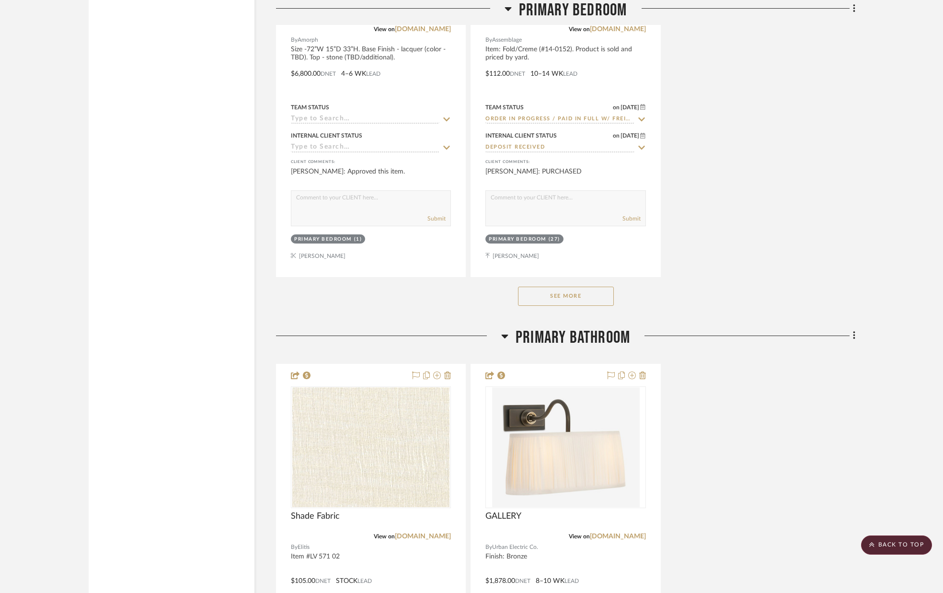
click at [581, 293] on button "See More" at bounding box center [566, 296] width 96 height 19
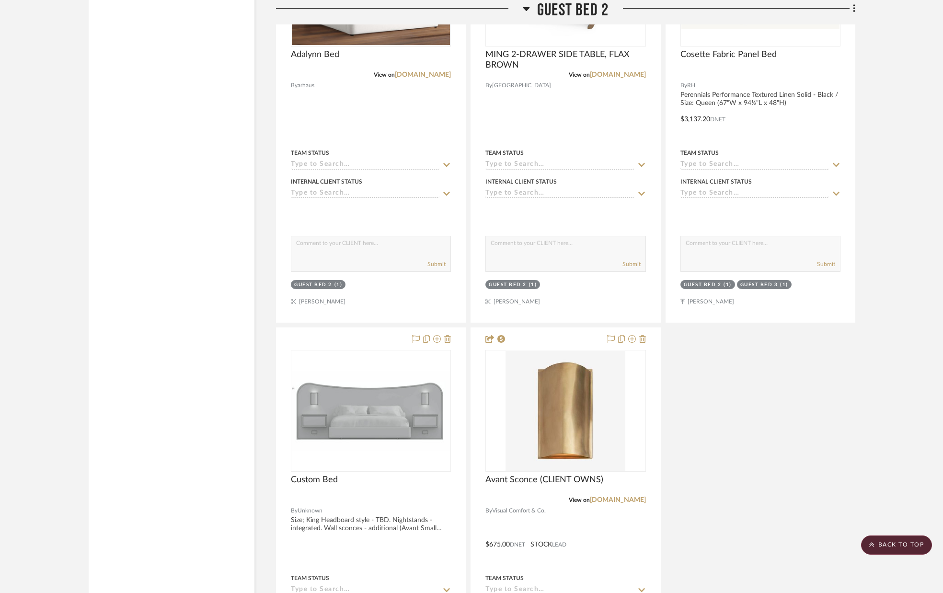
scroll to position [6716, 0]
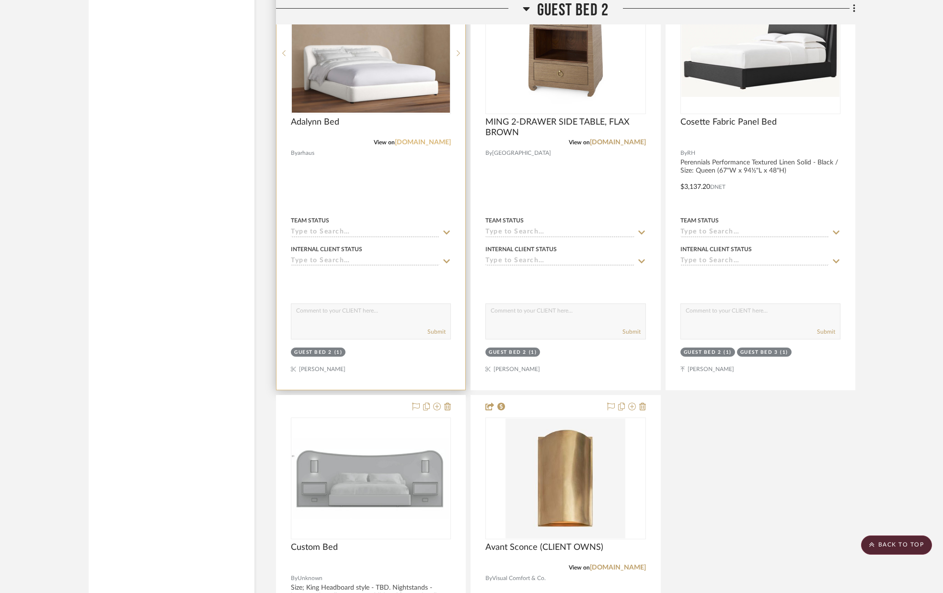
click at [428, 142] on link "arhaus.com" at bounding box center [423, 142] width 56 height 7
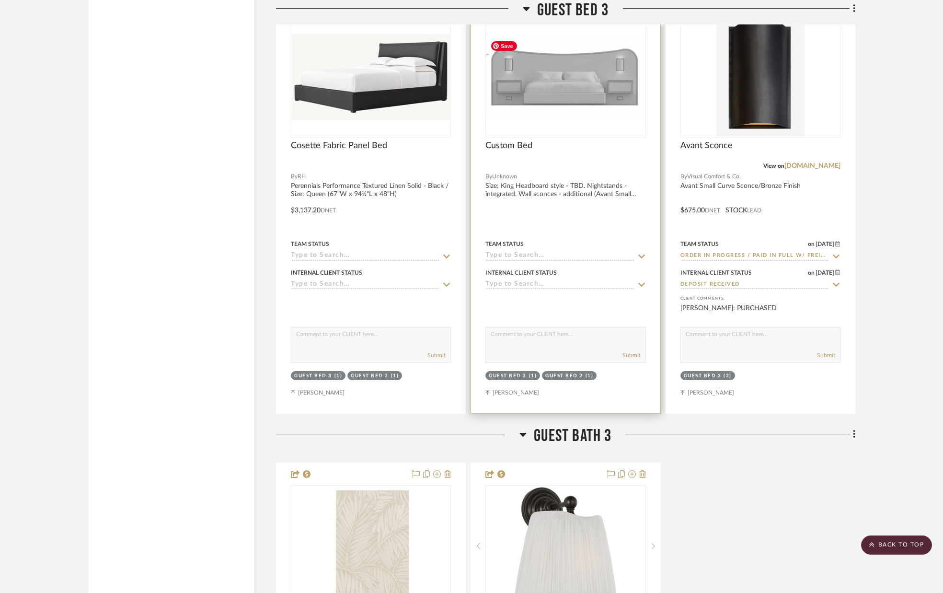
scroll to position [8057, 0]
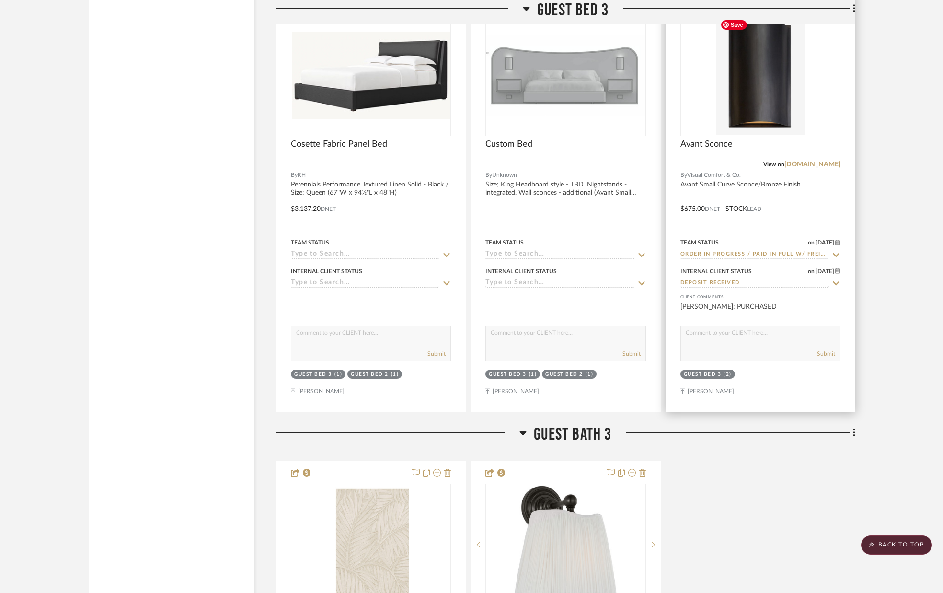
click at [757, 59] on img "0" at bounding box center [760, 75] width 88 height 120
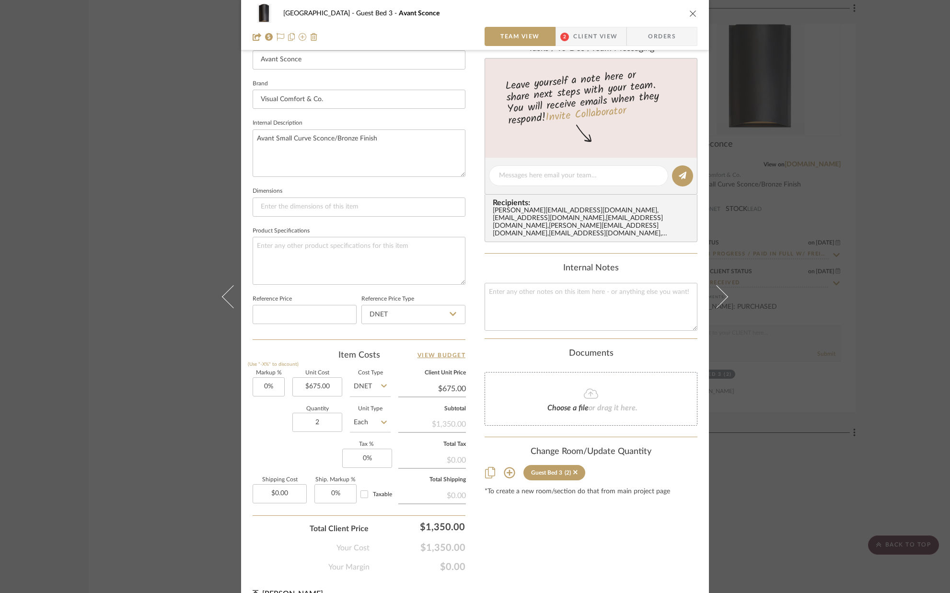
scroll to position [300, 0]
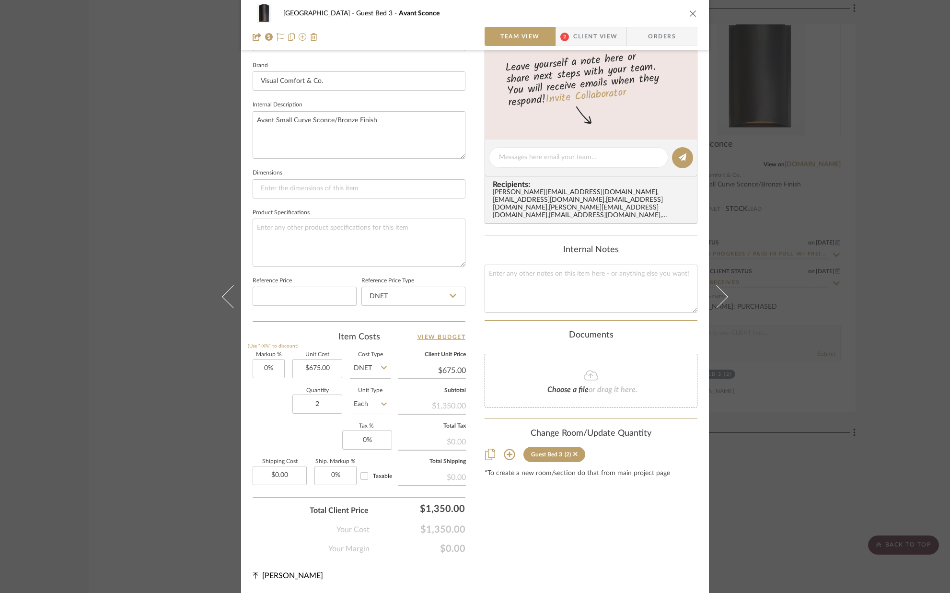
click at [689, 12] on icon "close" at bounding box center [693, 14] width 8 height 8
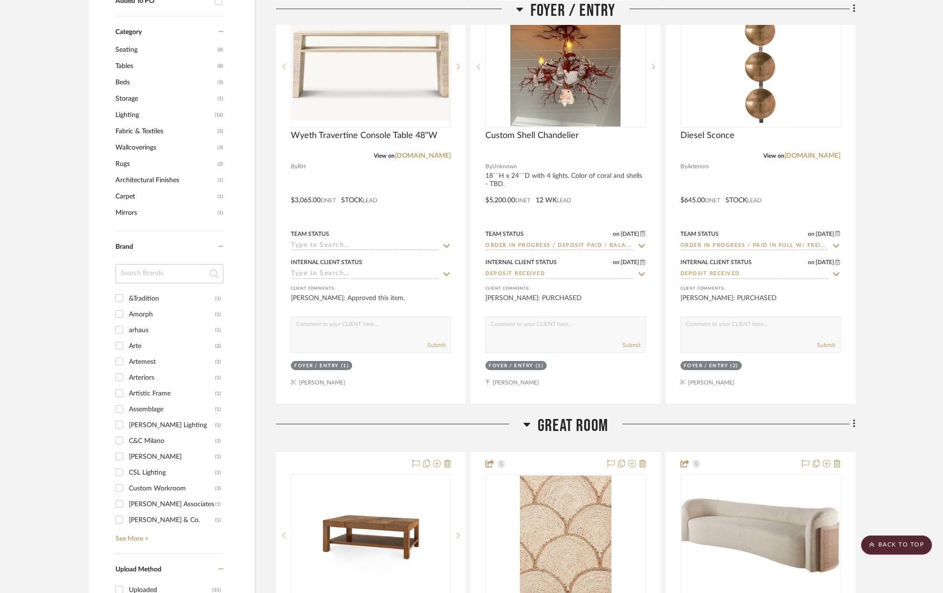
scroll to position [695, 0]
